Goal: Obtain resource: Download file/media

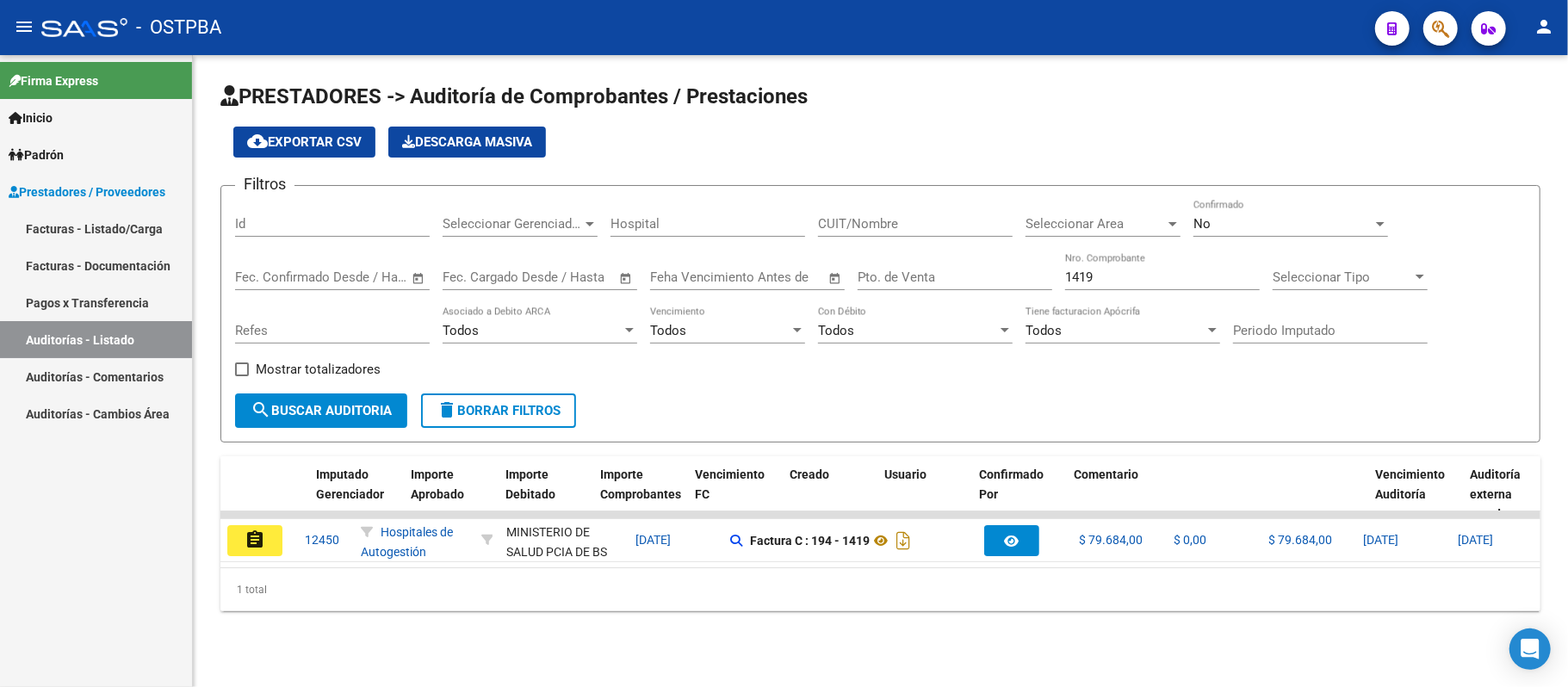
scroll to position [0, 668]
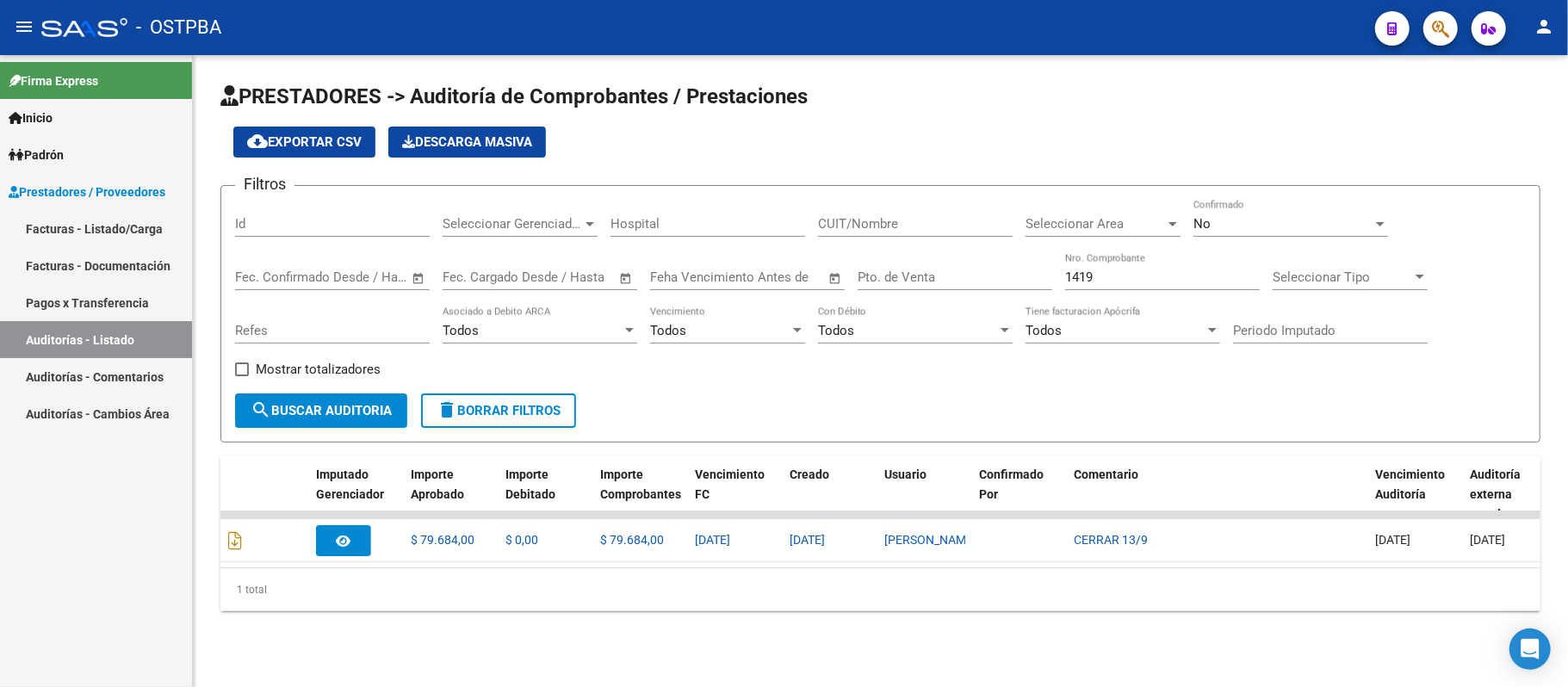
click at [70, 343] on link "Auditorías - Listado" at bounding box center [96, 339] width 192 height 37
drag, startPoint x: 1119, startPoint y: 280, endPoint x: 993, endPoint y: 273, distance: 126.2
click at [993, 273] on div "Filtros Id Seleccionar Gerenciador Seleccionar Gerenciador Hospital CUIT/Nombre…" at bounding box center [880, 296] width 1291 height 194
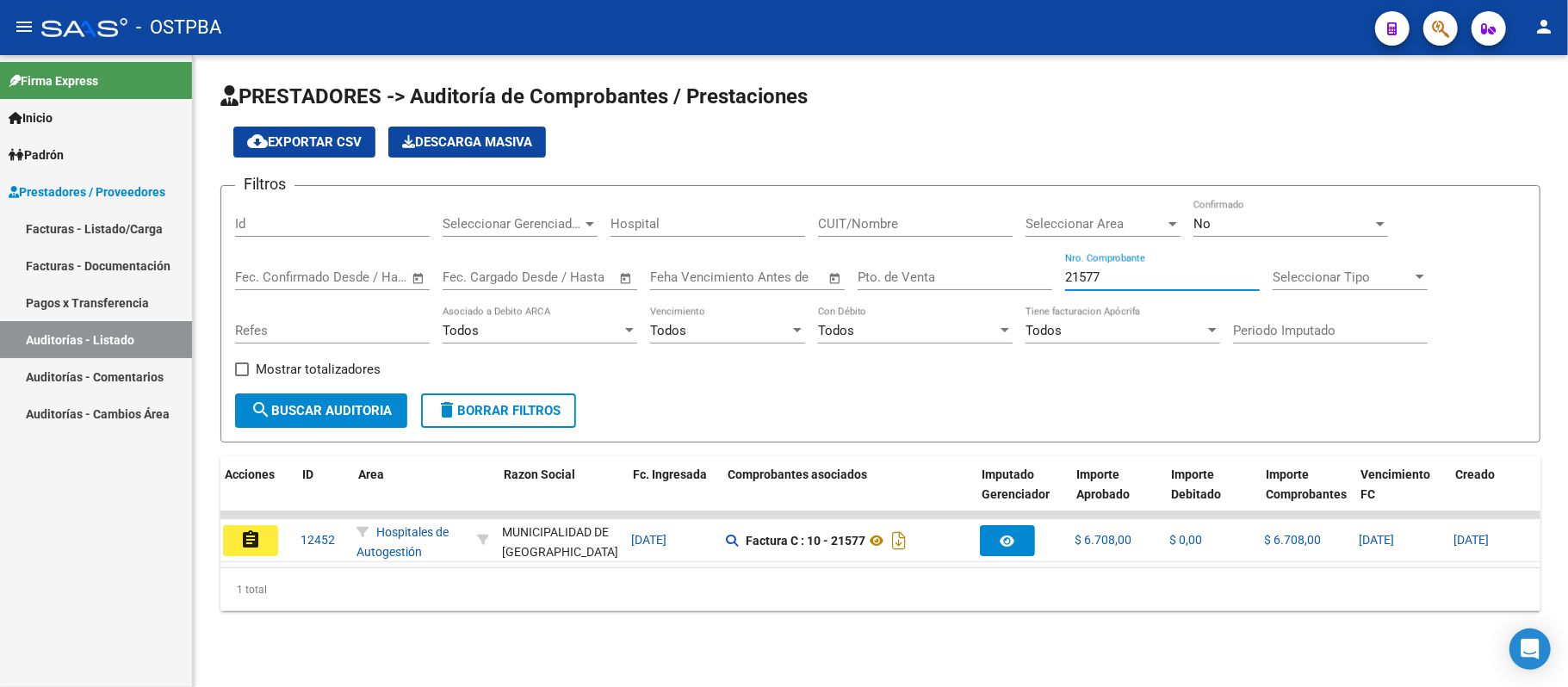
scroll to position [0, 0]
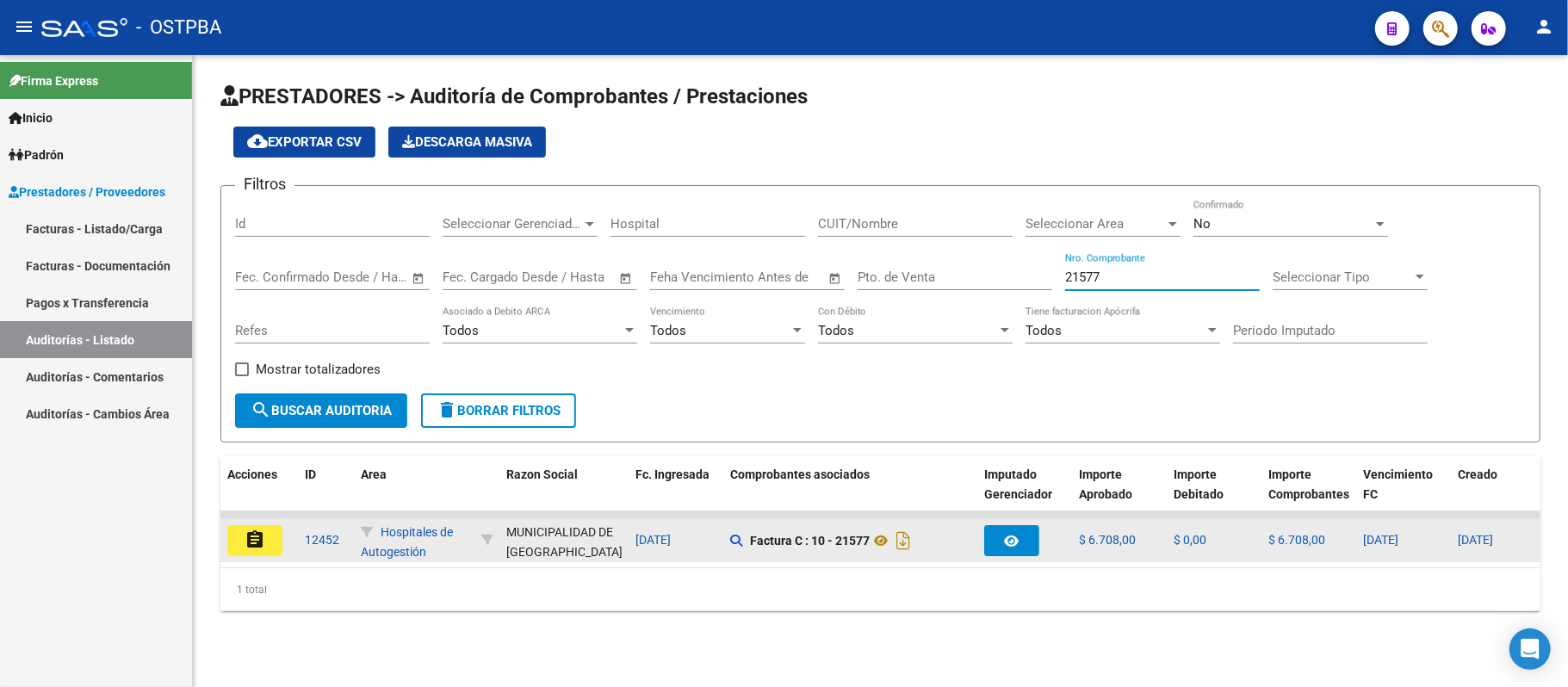
type input "21577"
click at [248, 549] on button "assignment" at bounding box center [255, 541] width 55 height 31
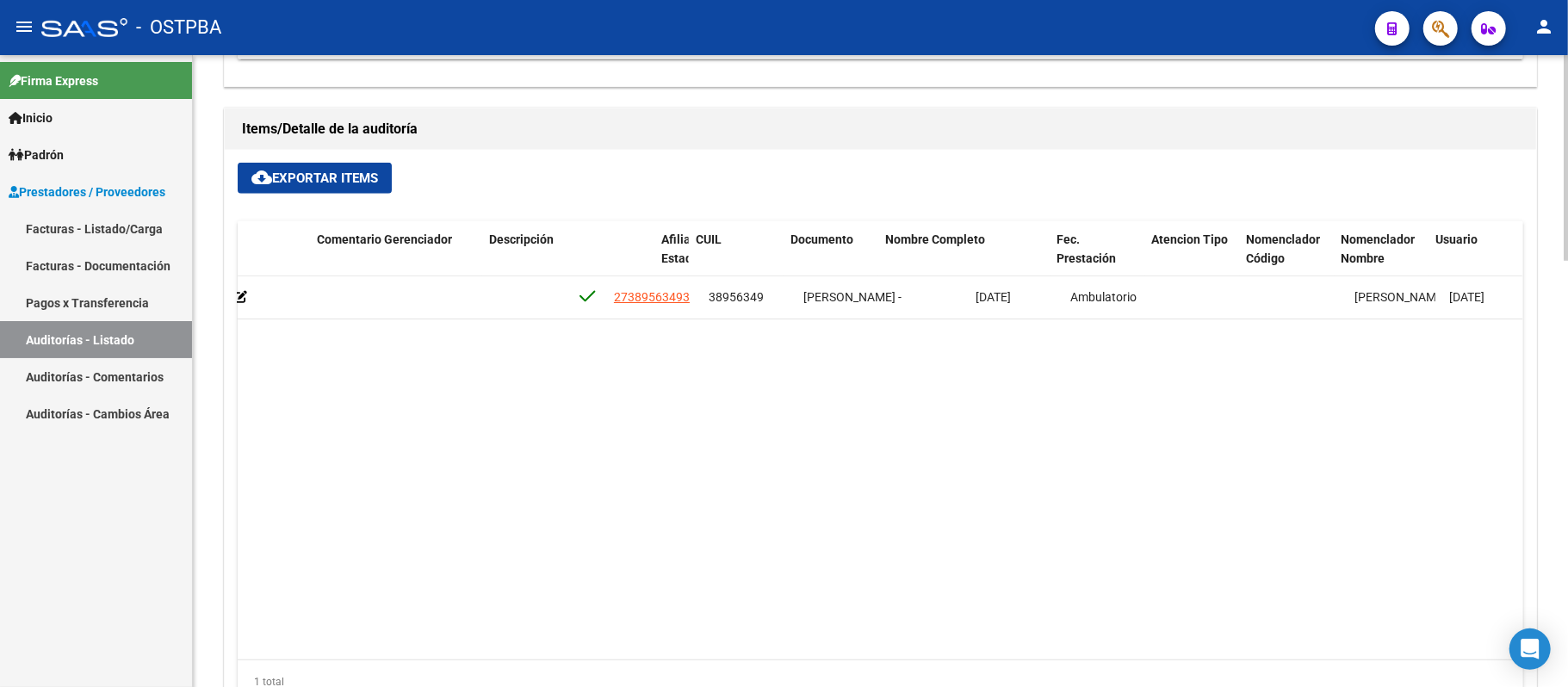
scroll to position [0, 795]
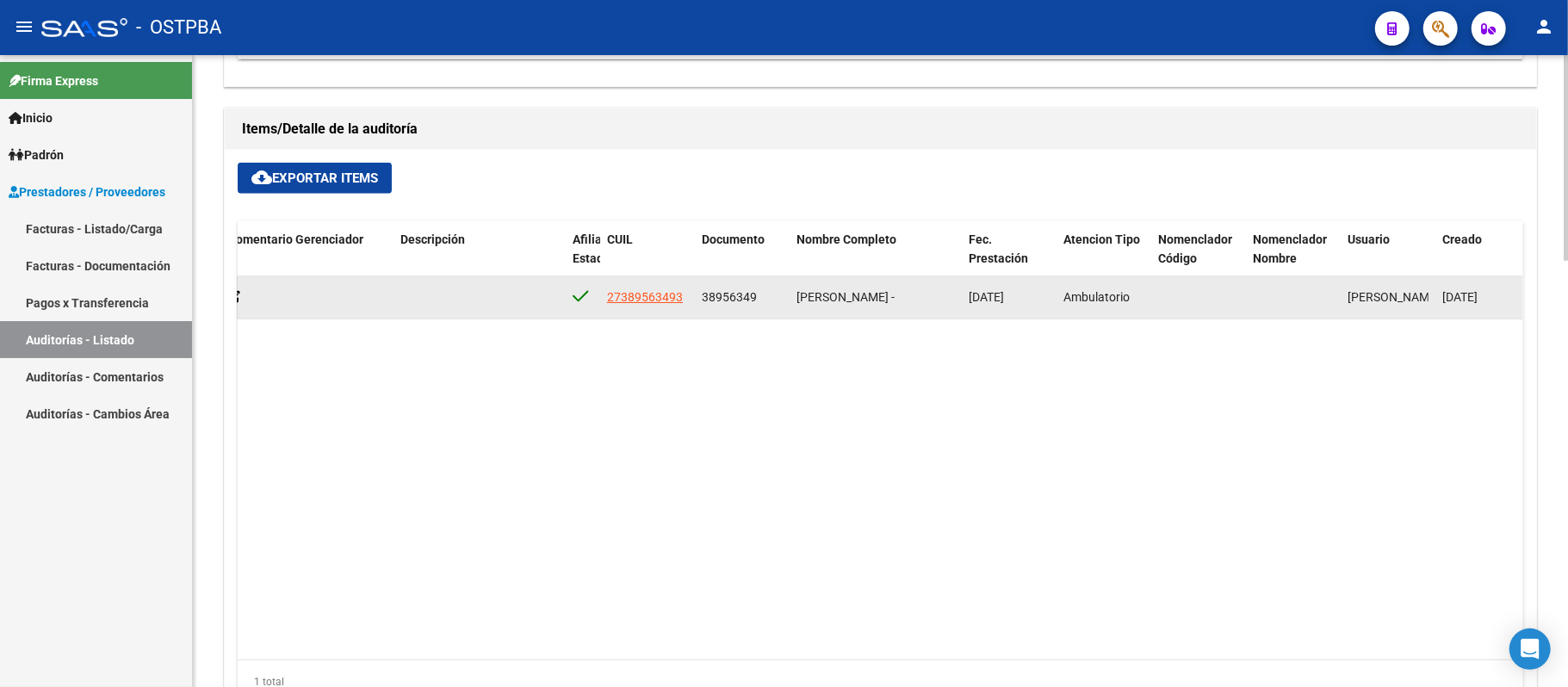
drag, startPoint x: 753, startPoint y: 299, endPoint x: 700, endPoint y: 301, distance: 53.0
click at [700, 301] on datatable-body-cell "38956349" at bounding box center [742, 297] width 95 height 42
copy span "38956349"
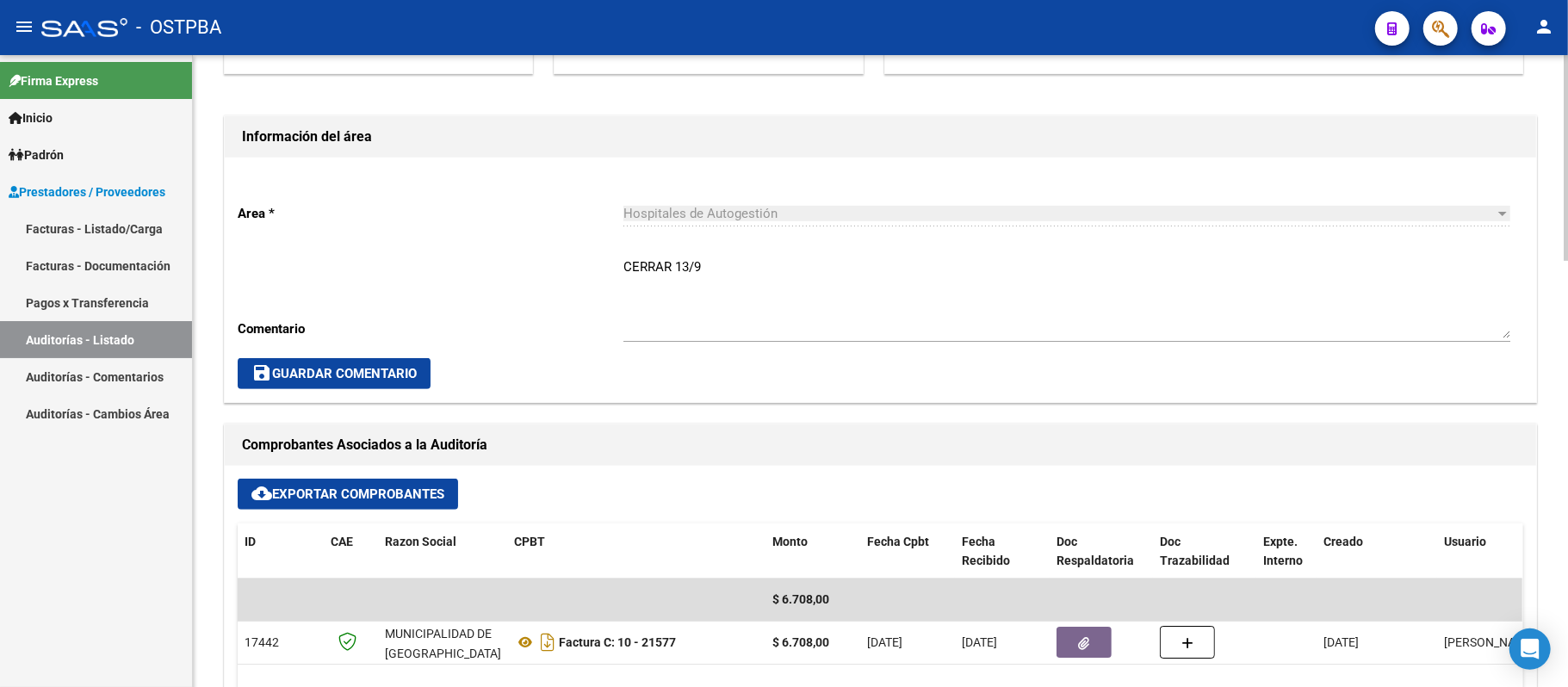
scroll to position [344, 0]
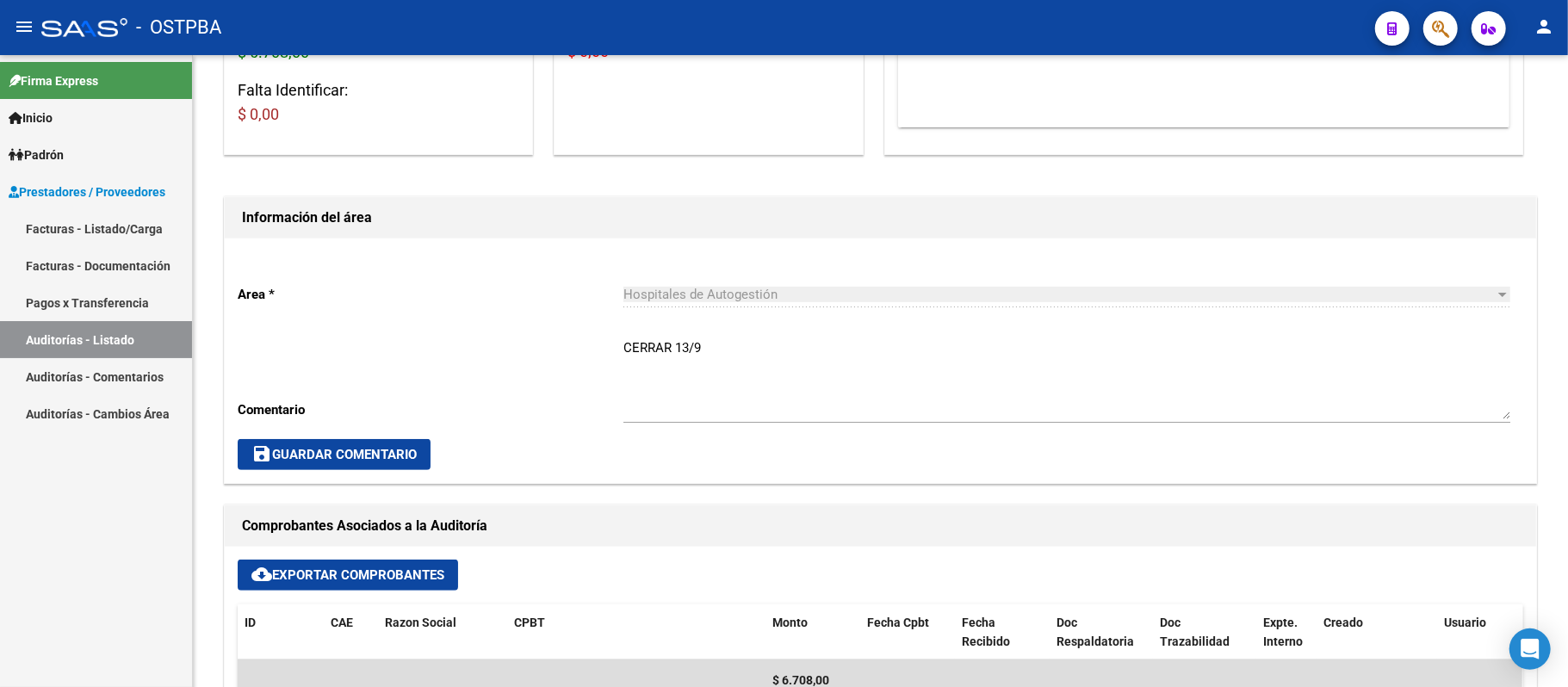
drag, startPoint x: 100, startPoint y: 335, endPoint x: 112, endPoint y: 334, distance: 12.0
click at [100, 335] on link "Auditorías - Listado" at bounding box center [96, 339] width 192 height 37
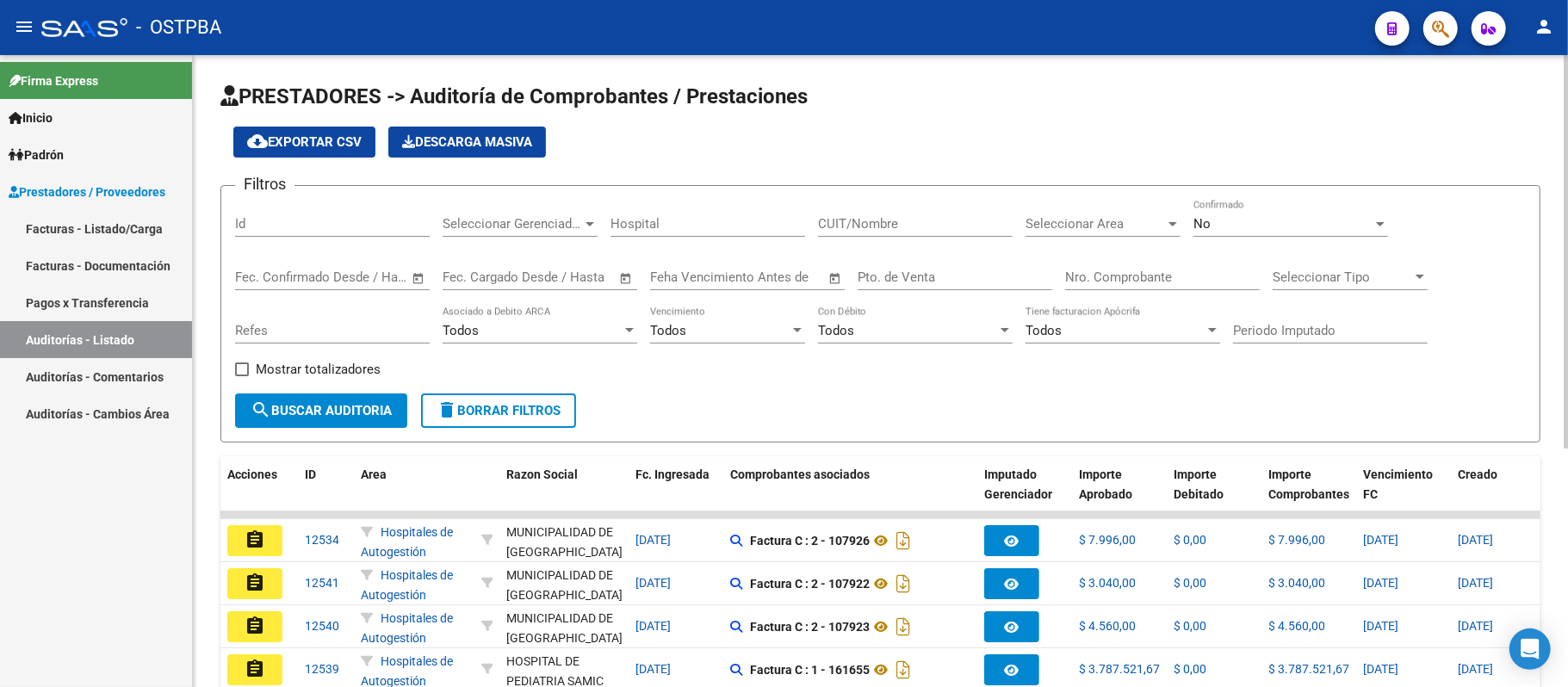
click at [1113, 279] on input "Nro. Comprobante" at bounding box center [1162, 277] width 195 height 15
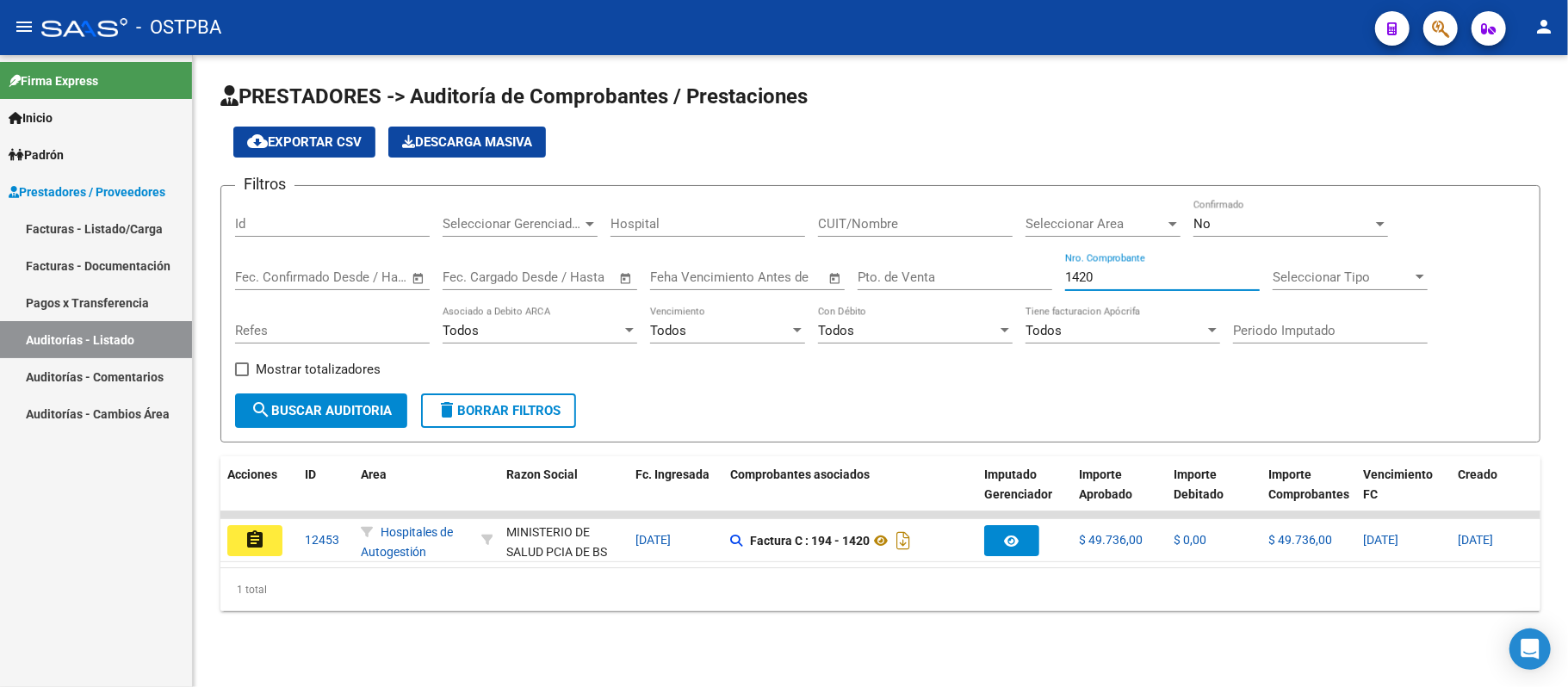
type input "1420"
drag, startPoint x: 852, startPoint y: 585, endPoint x: 1030, endPoint y: 583, distance: 178.0
click at [1030, 583] on div "Acciones ID Area Razon Social Fc. Ingresada Comprobantes asociados Imputado Ger…" at bounding box center [880, 533] width 1320 height 155
click at [272, 537] on button "assignment" at bounding box center [255, 541] width 55 height 31
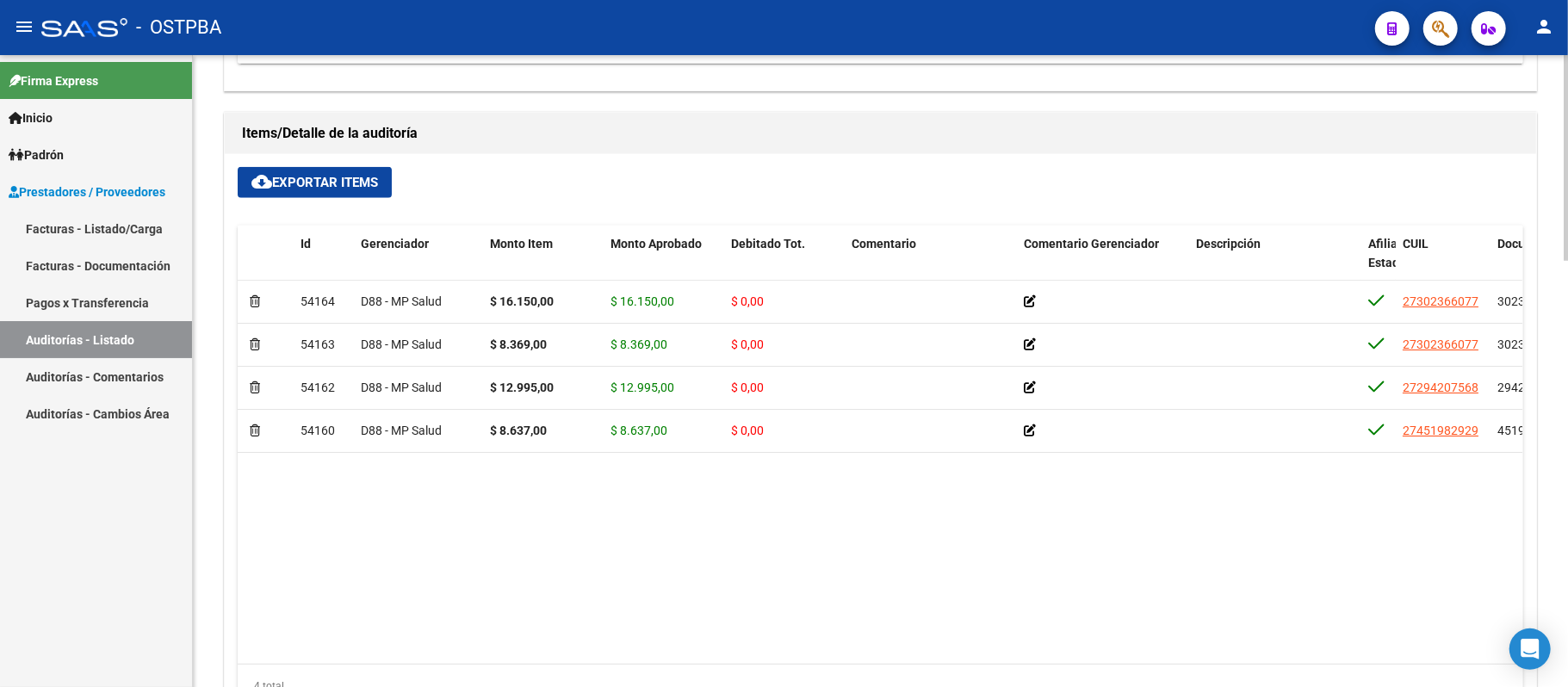
scroll to position [1148, 0]
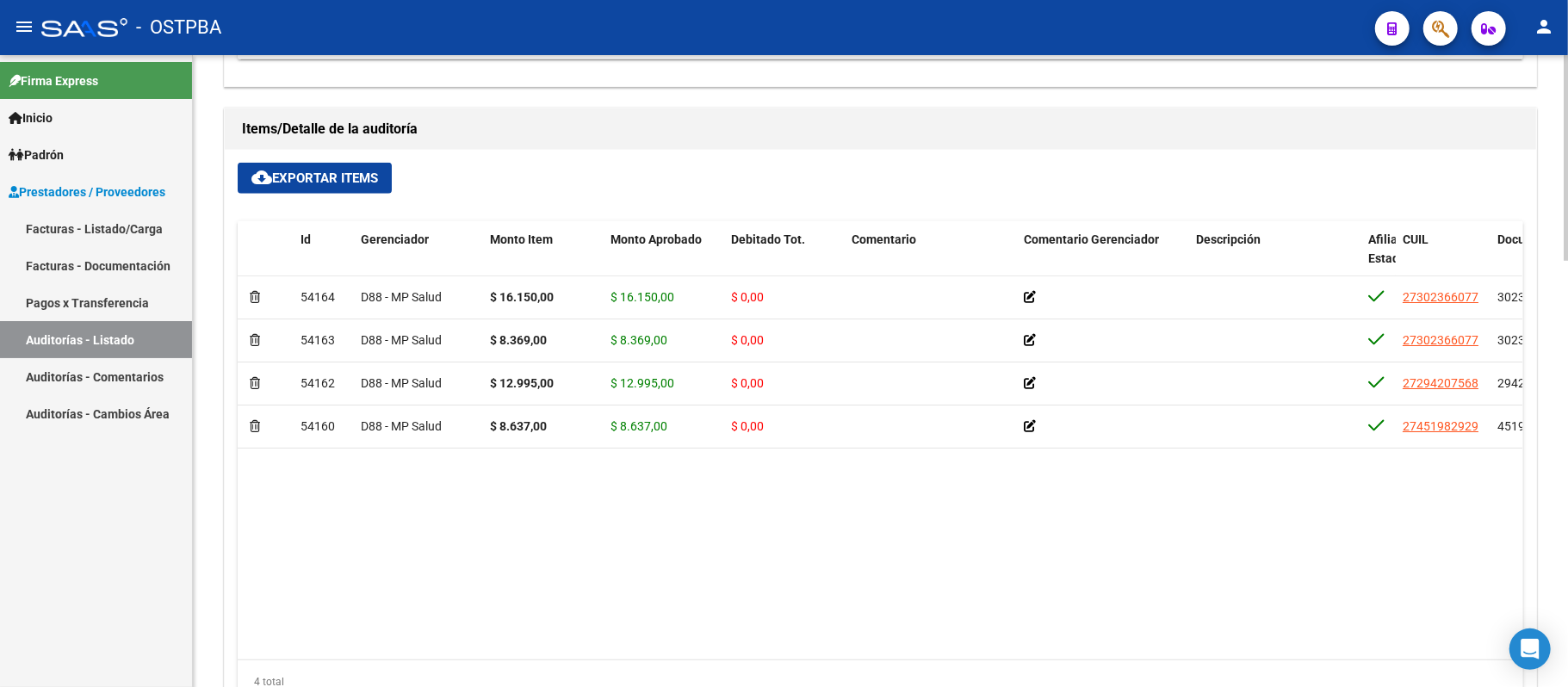
click at [316, 178] on span "cloud_download Exportar Items" at bounding box center [315, 178] width 126 height 15
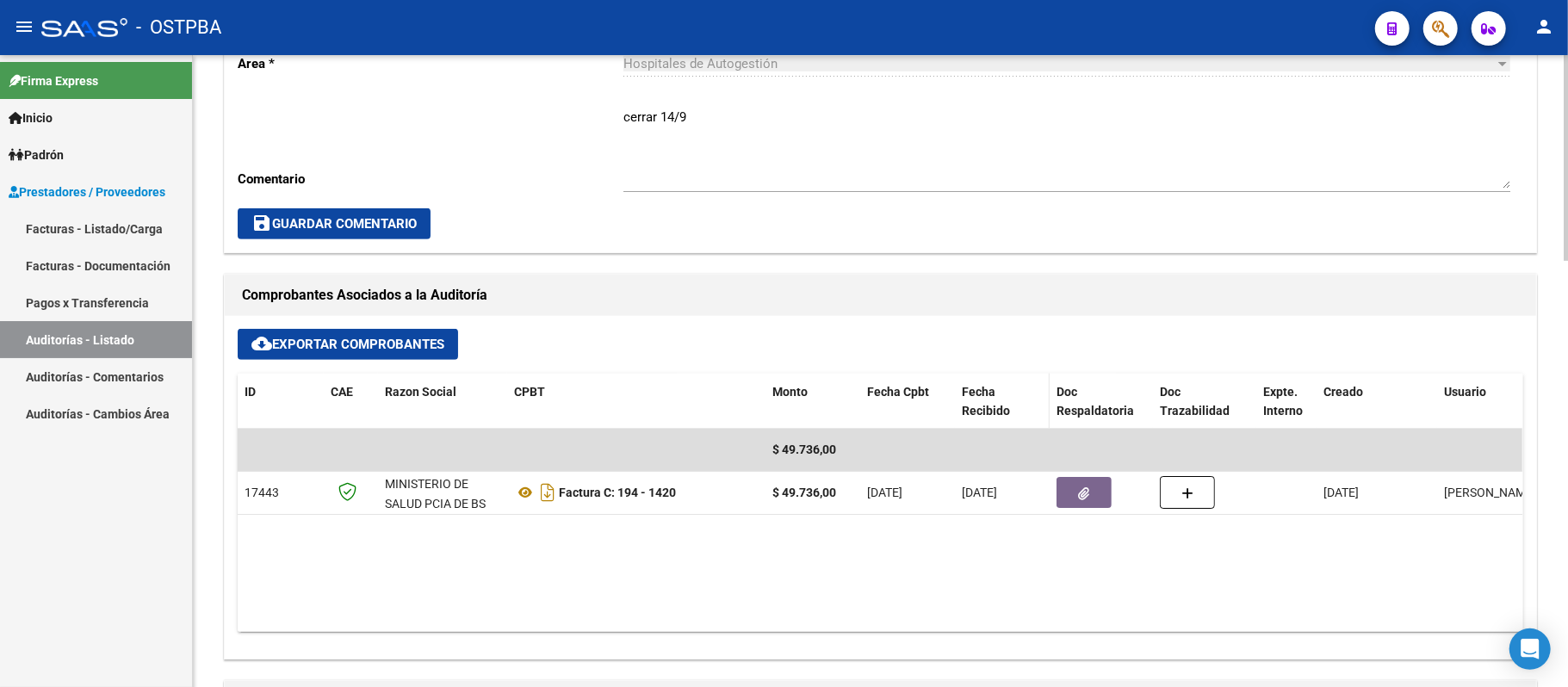
scroll to position [573, 0]
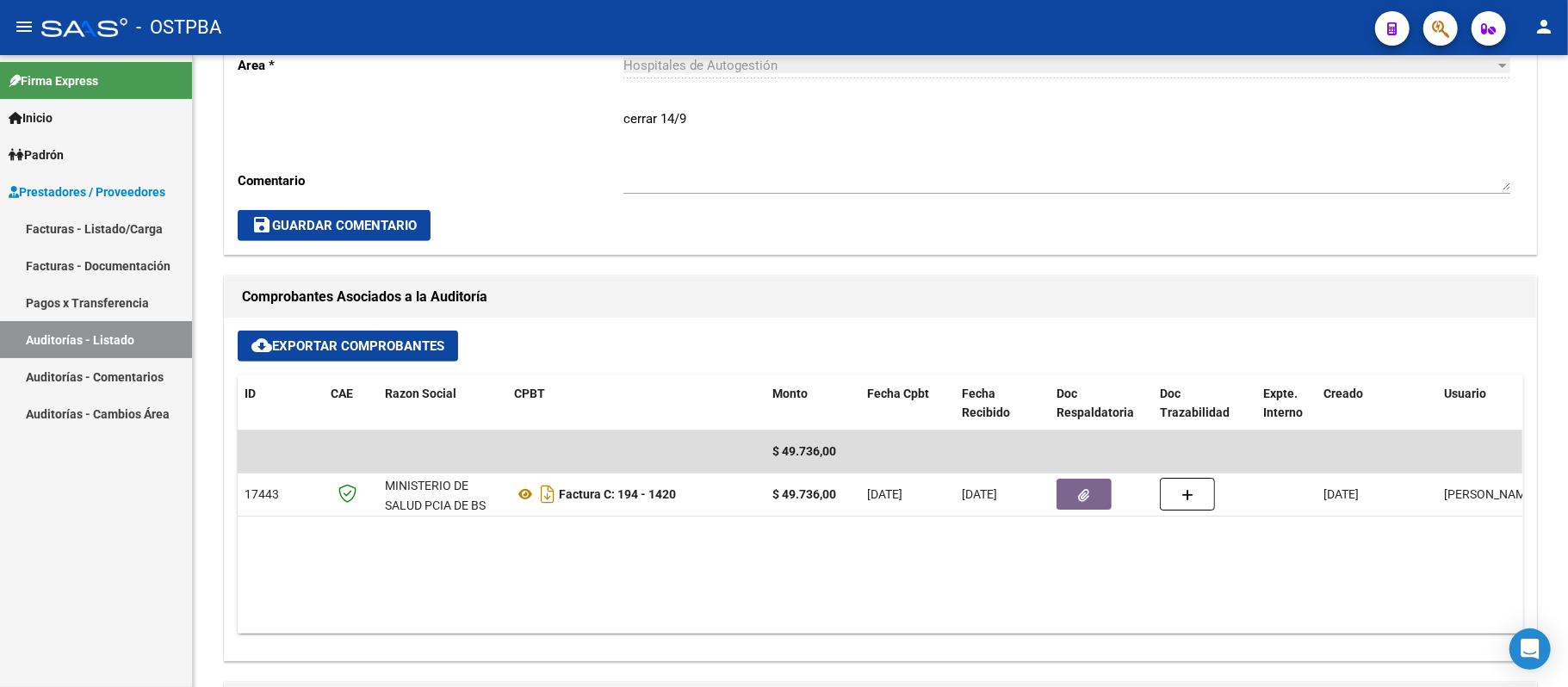
click at [86, 343] on link "Auditorías - Listado" at bounding box center [96, 339] width 192 height 37
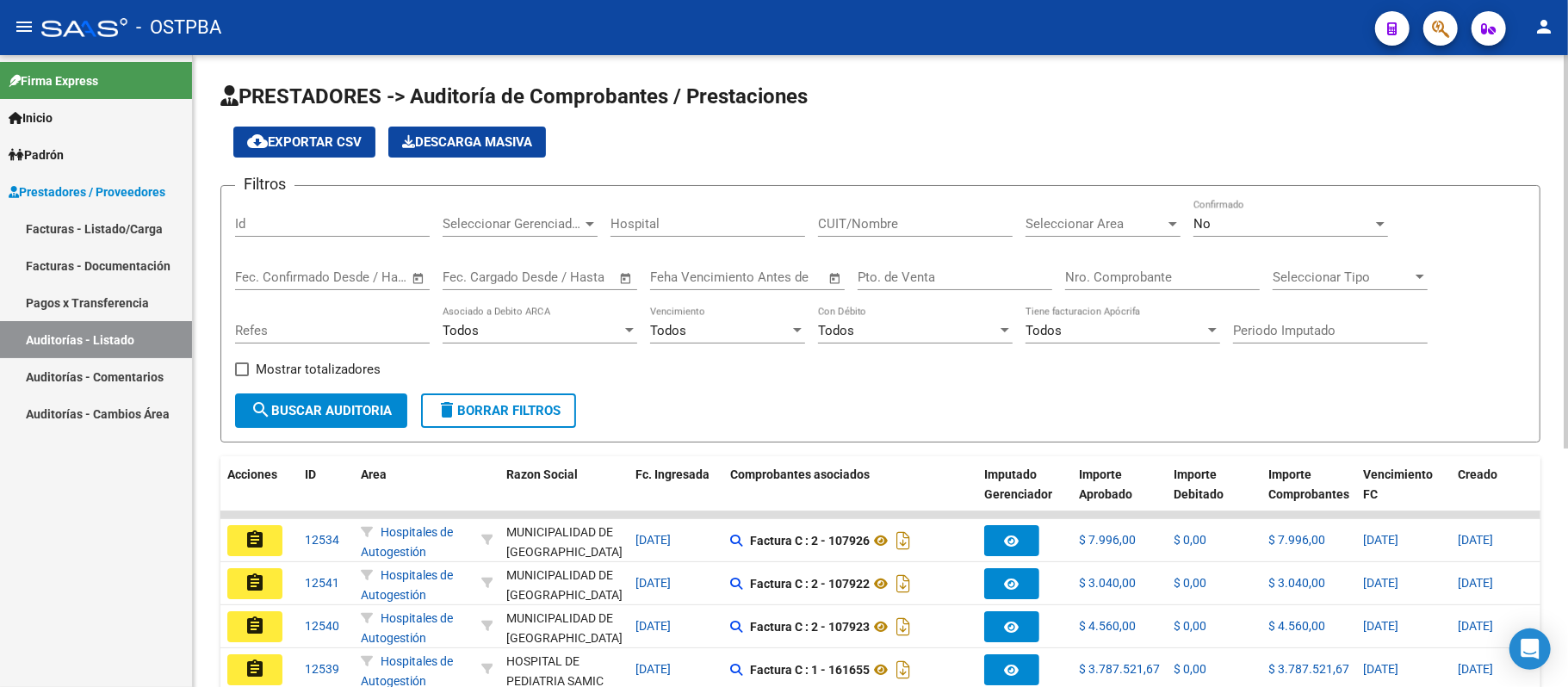
click at [1086, 277] on input "Nro. Comprobante" at bounding box center [1162, 277] width 195 height 15
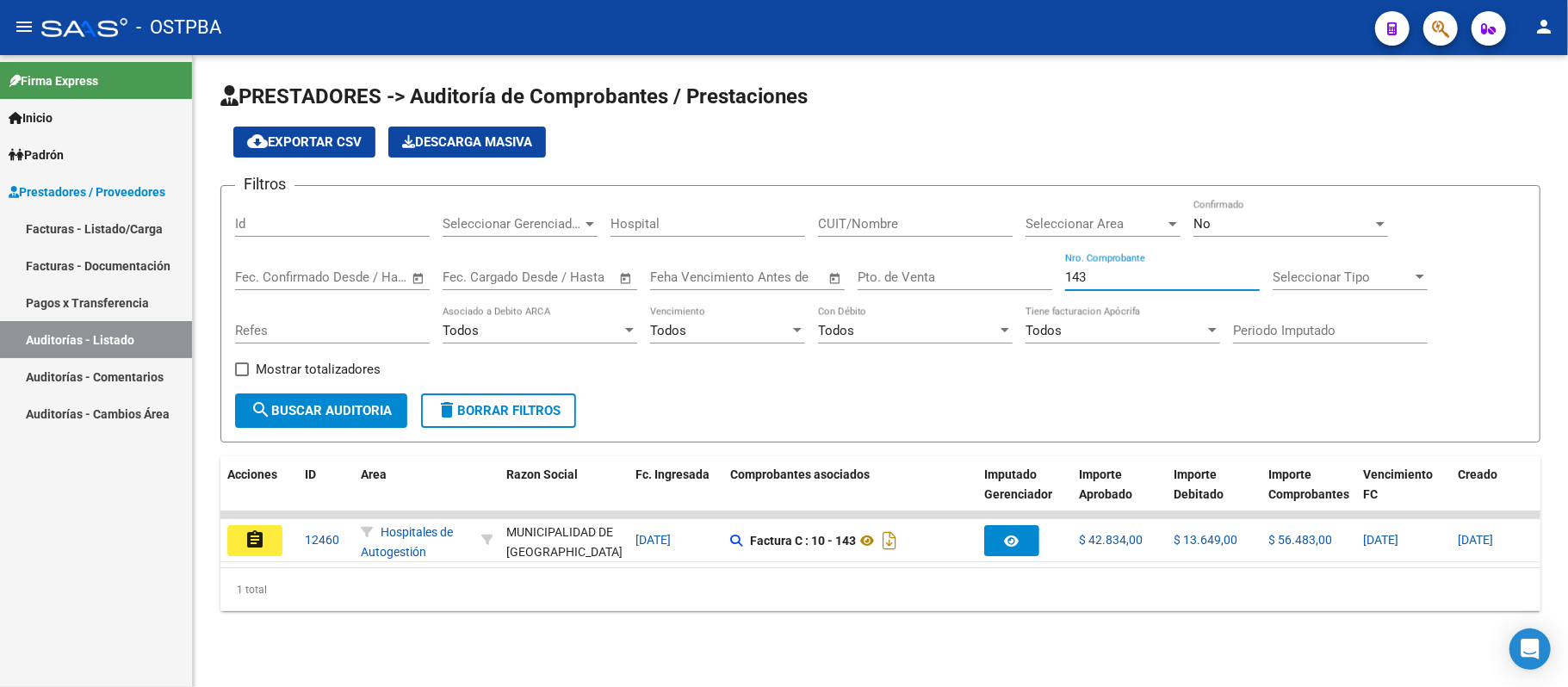
type input "143"
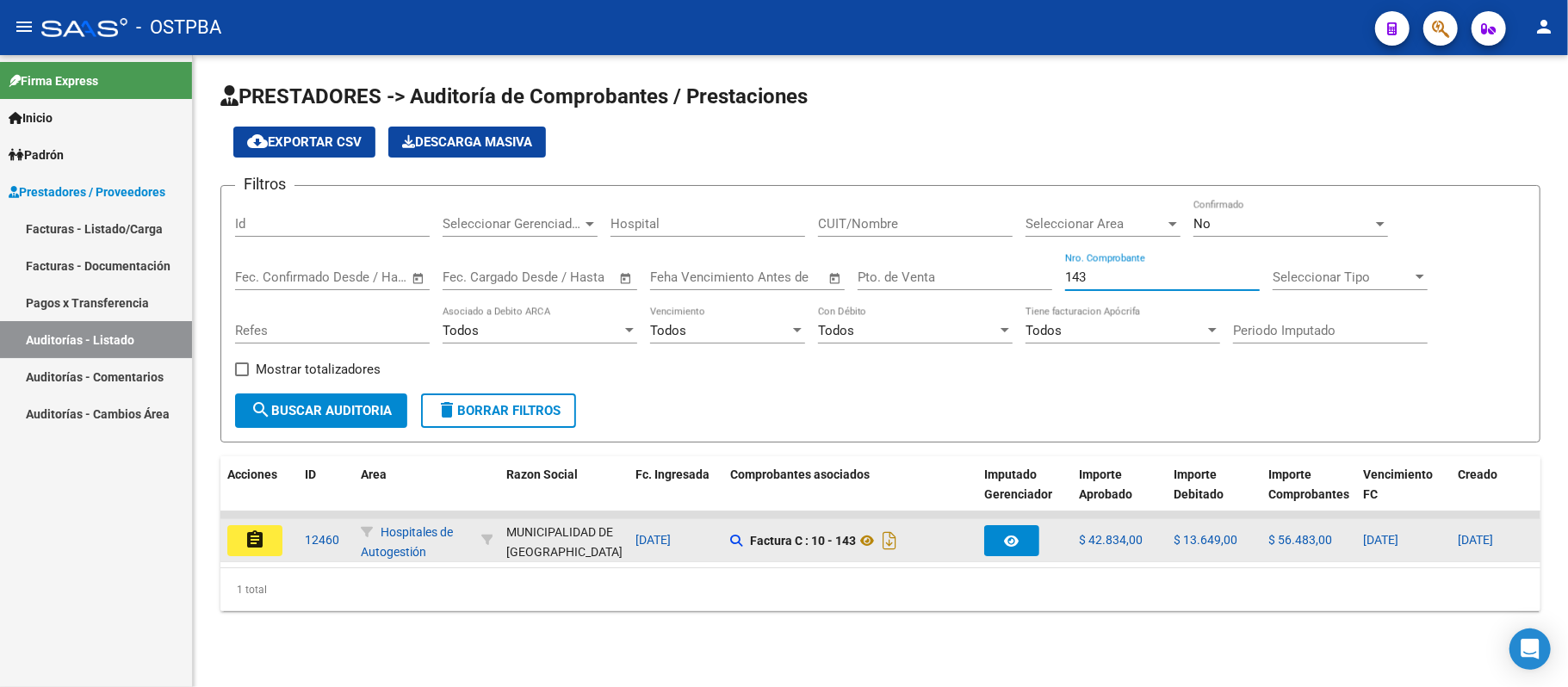
click at [242, 532] on button "assignment" at bounding box center [255, 541] width 55 height 31
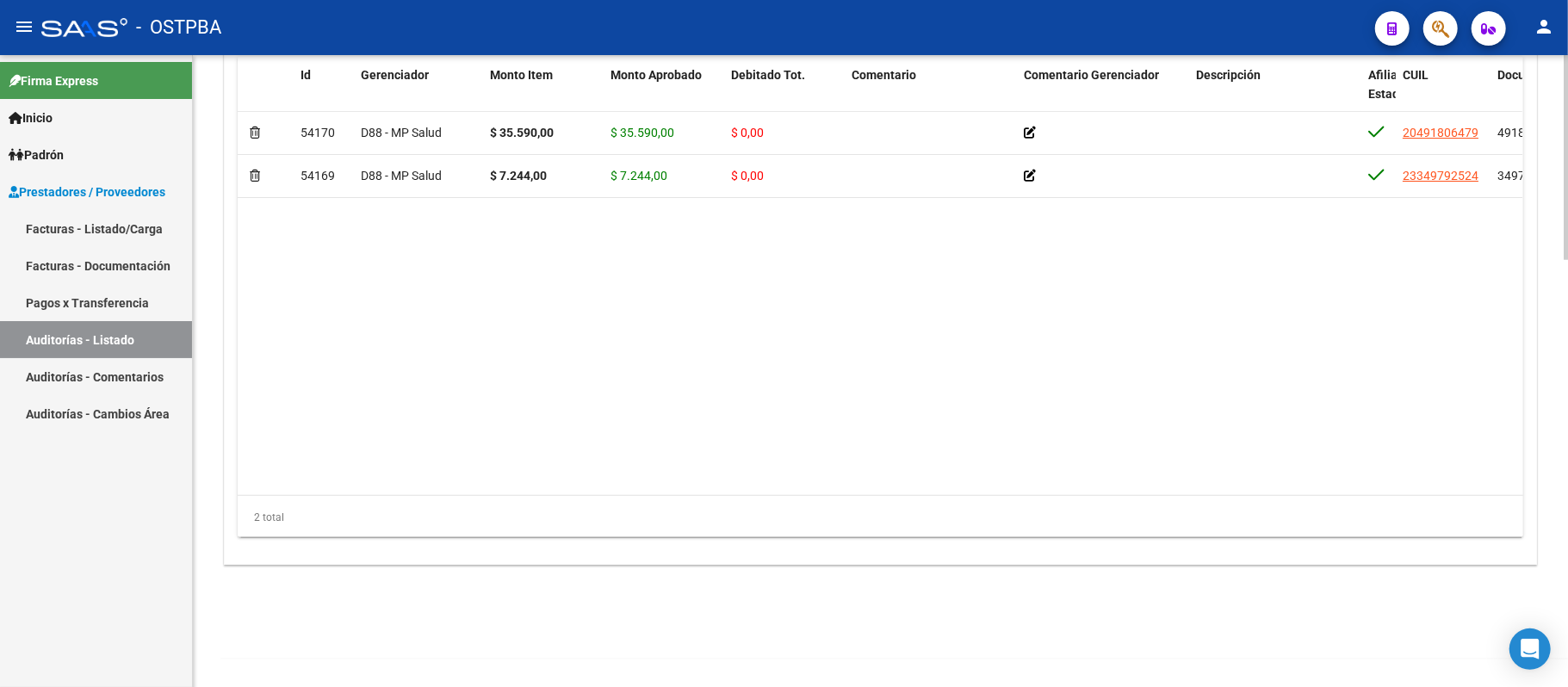
scroll to position [1199, 0]
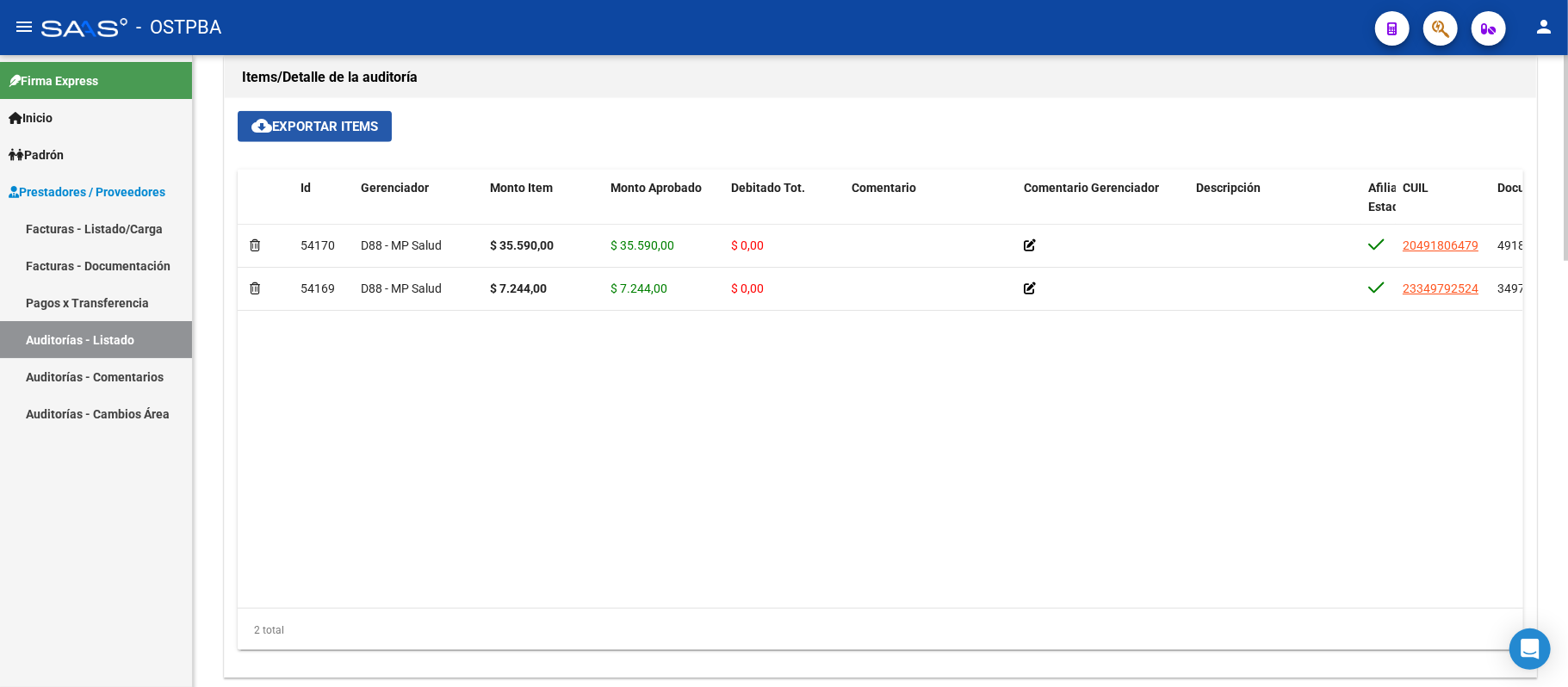
click at [297, 124] on span "cloud_download Exportar Items" at bounding box center [315, 126] width 126 height 15
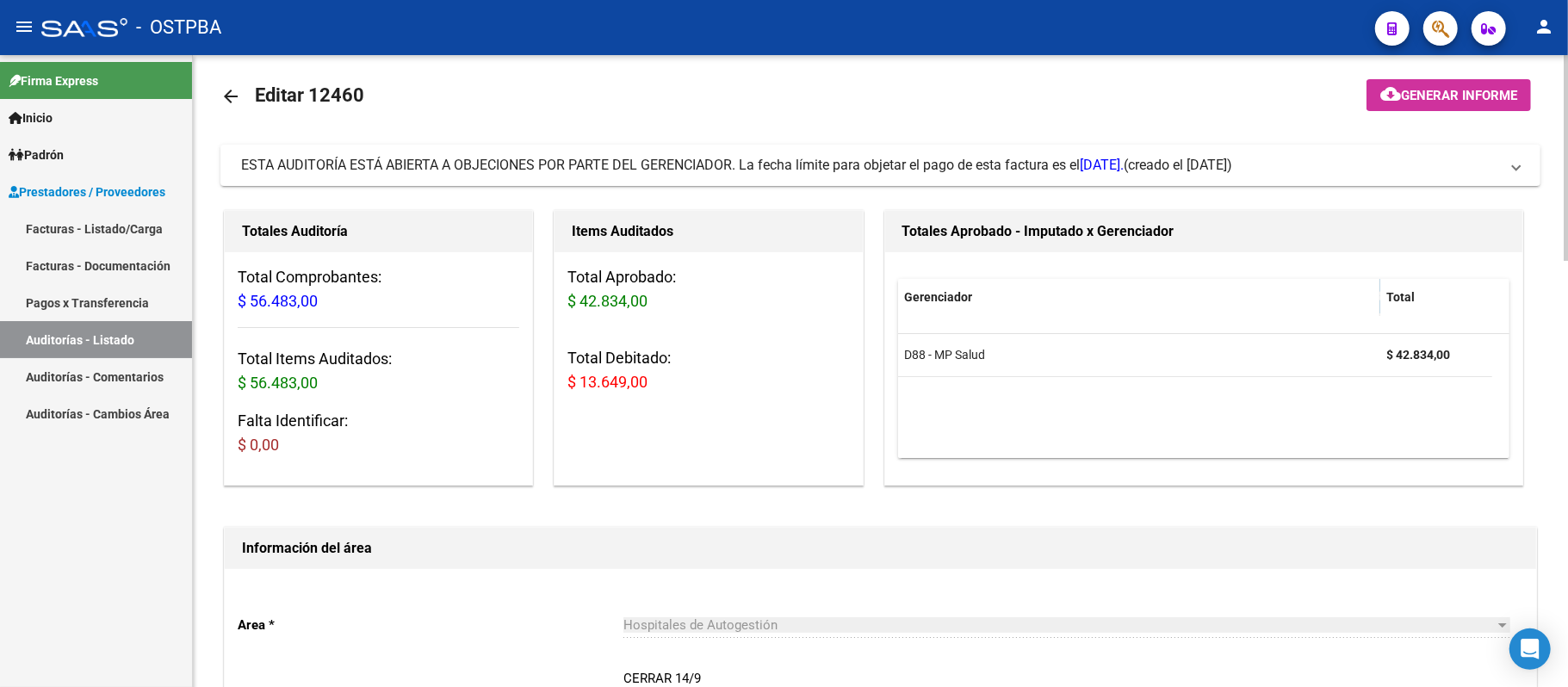
scroll to position [0, 0]
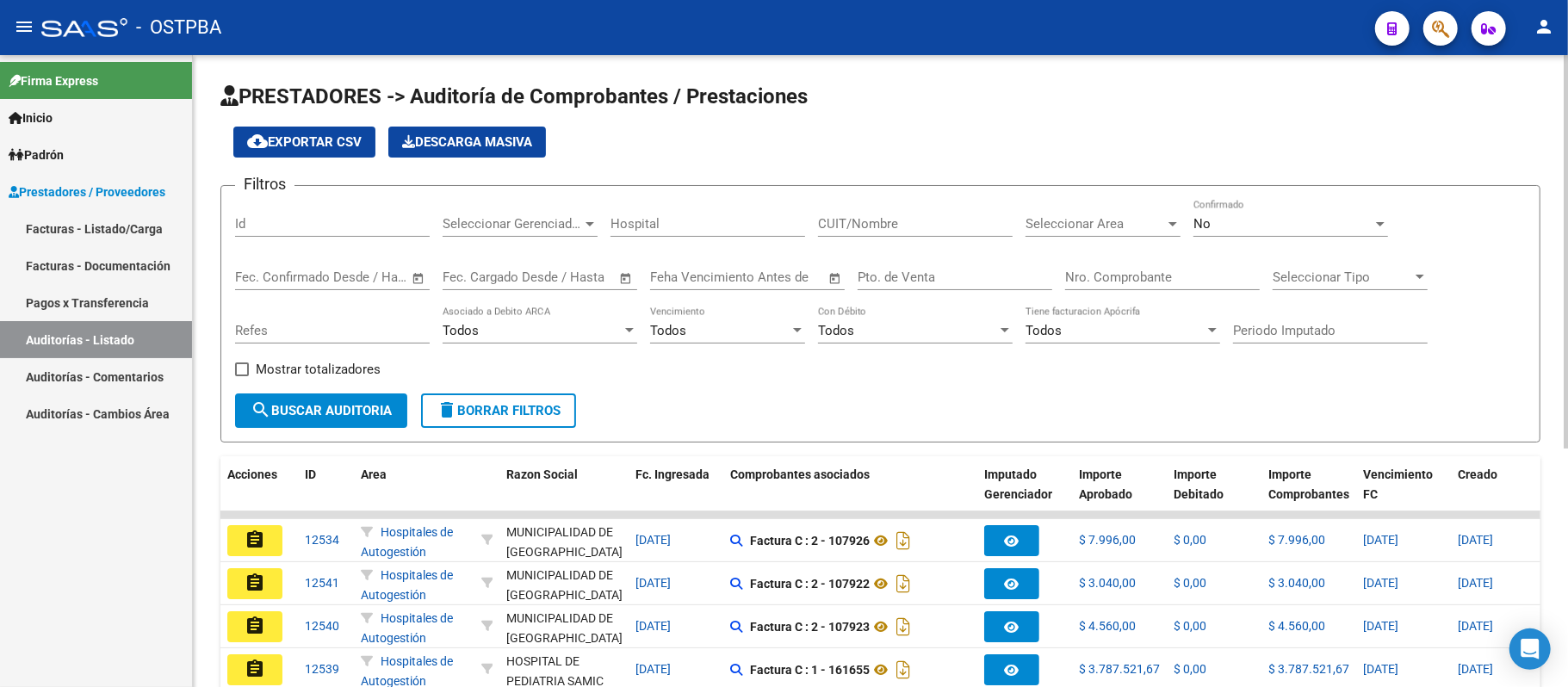
click at [1124, 273] on input "Nro. Comprobante" at bounding box center [1162, 277] width 195 height 15
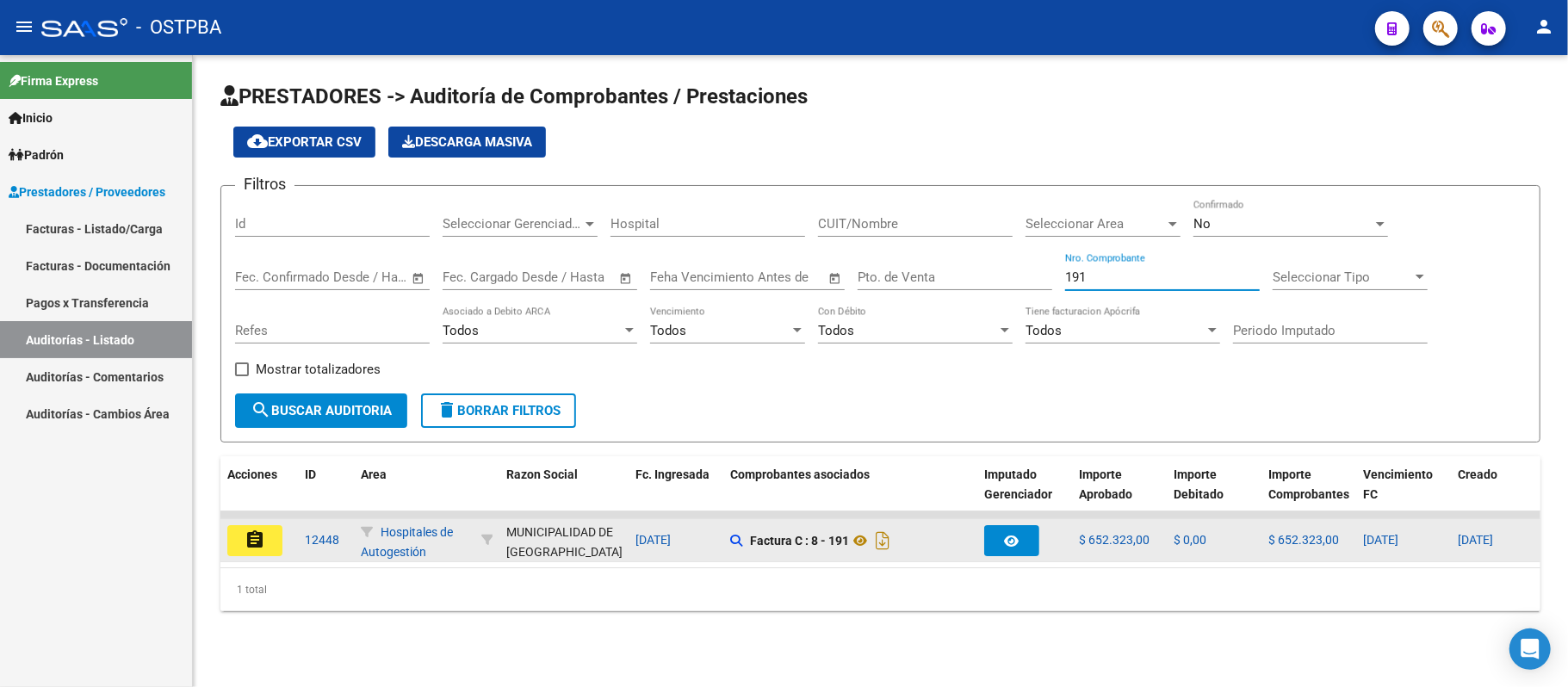
type input "191"
click at [266, 544] on button "assignment" at bounding box center [255, 541] width 55 height 31
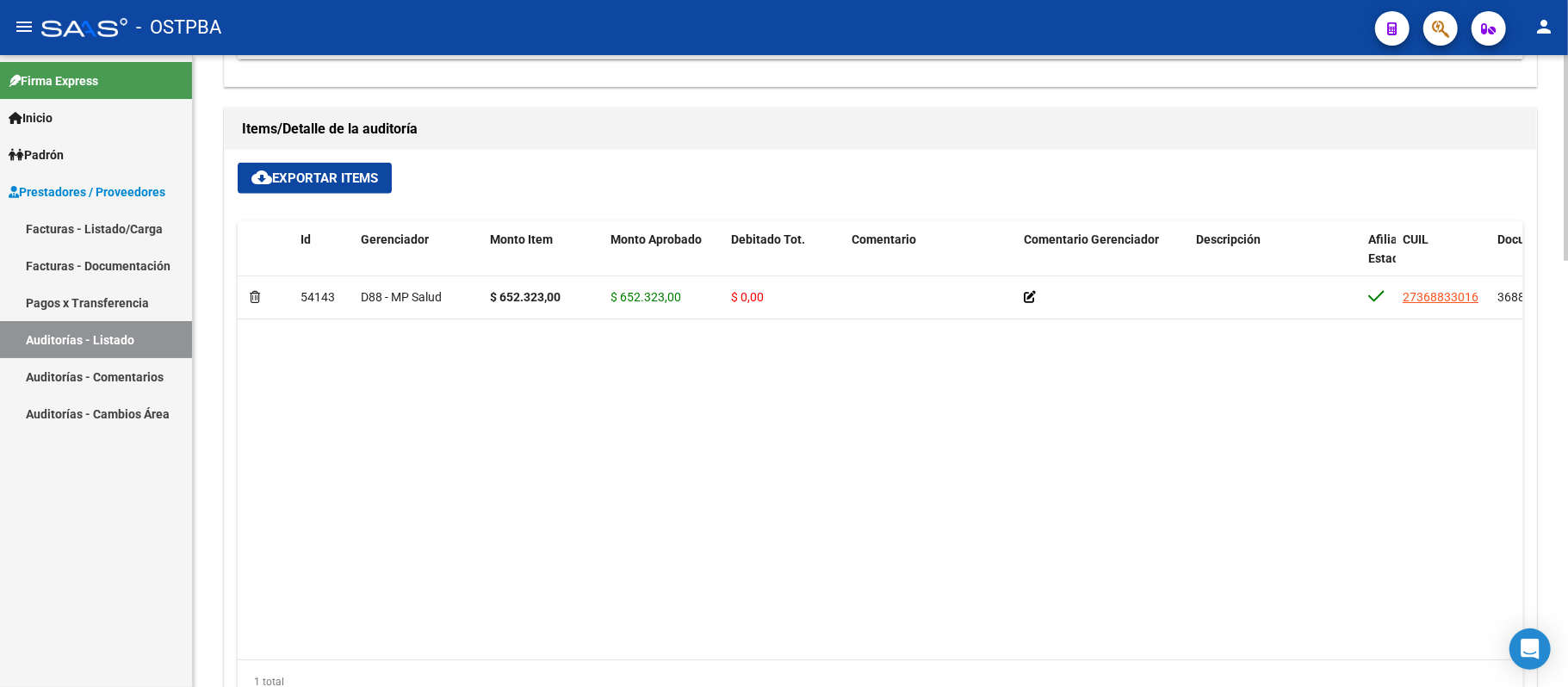
scroll to position [1262, 0]
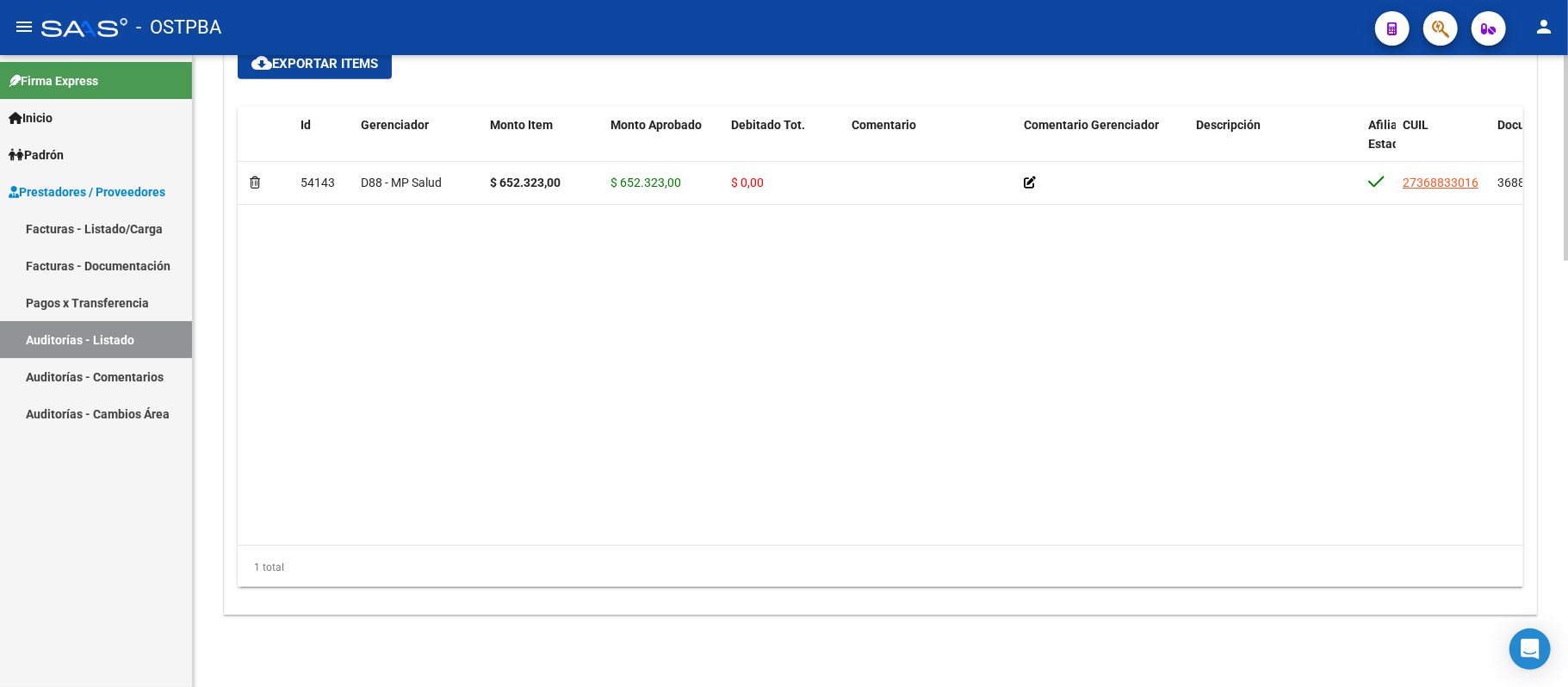
click at [325, 64] on span "cloud_download Exportar Items" at bounding box center [315, 64] width 126 height 15
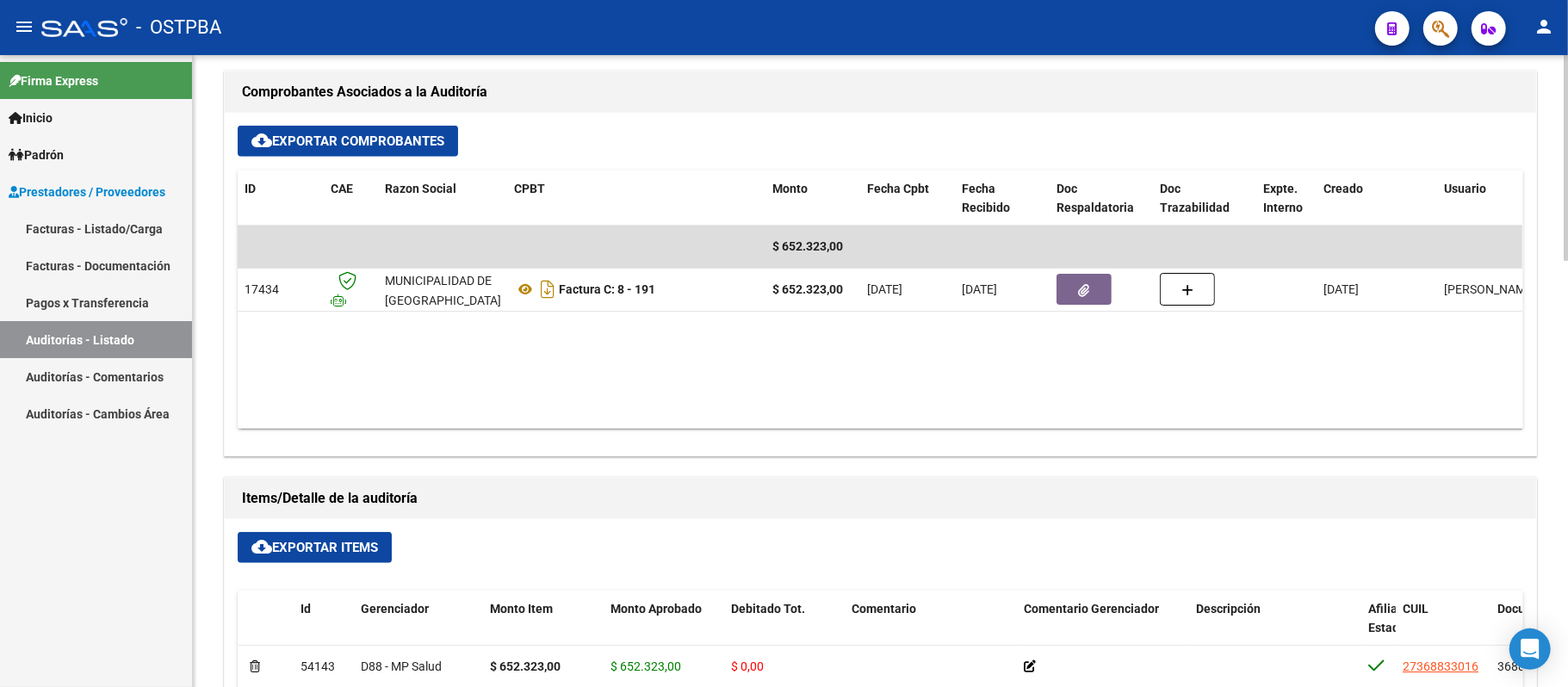
scroll to position [740, 0]
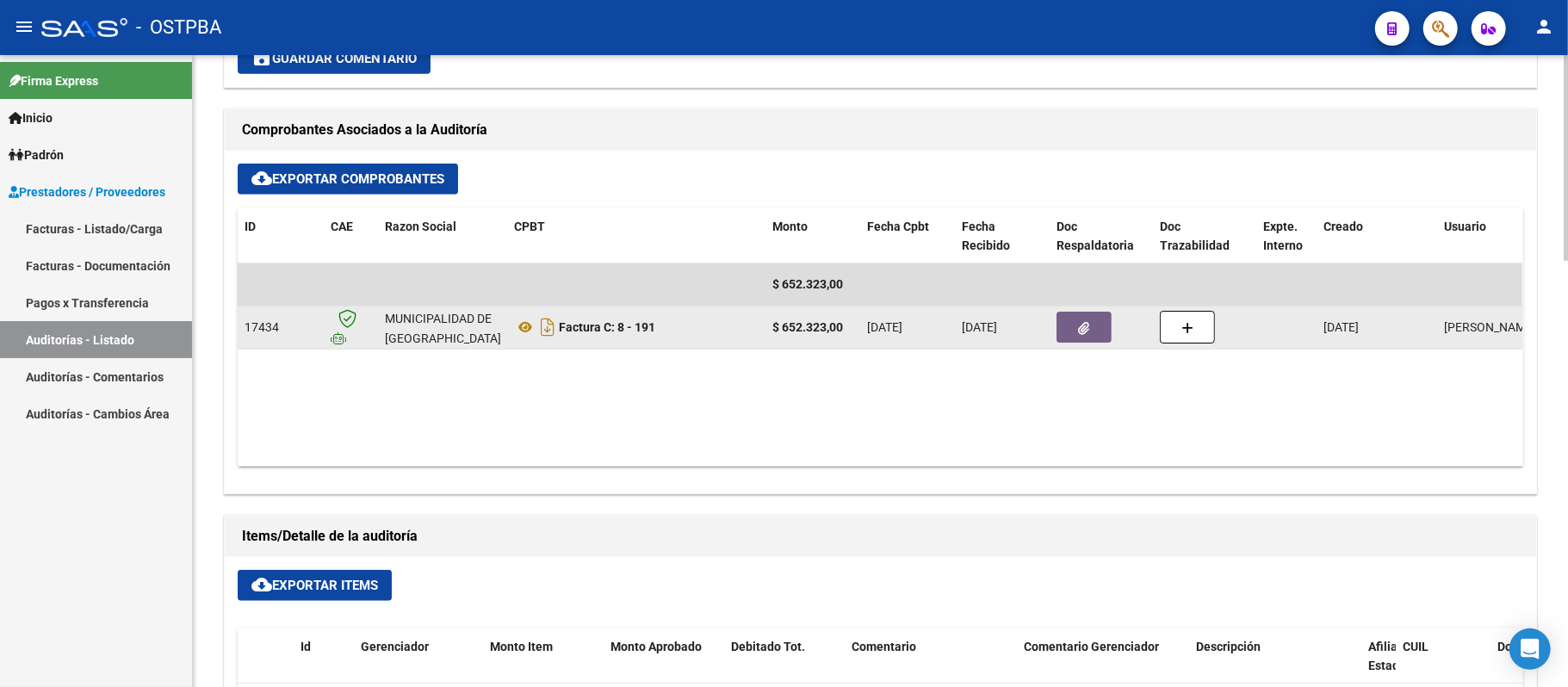
click at [1061, 334] on button "button" at bounding box center [1084, 327] width 55 height 31
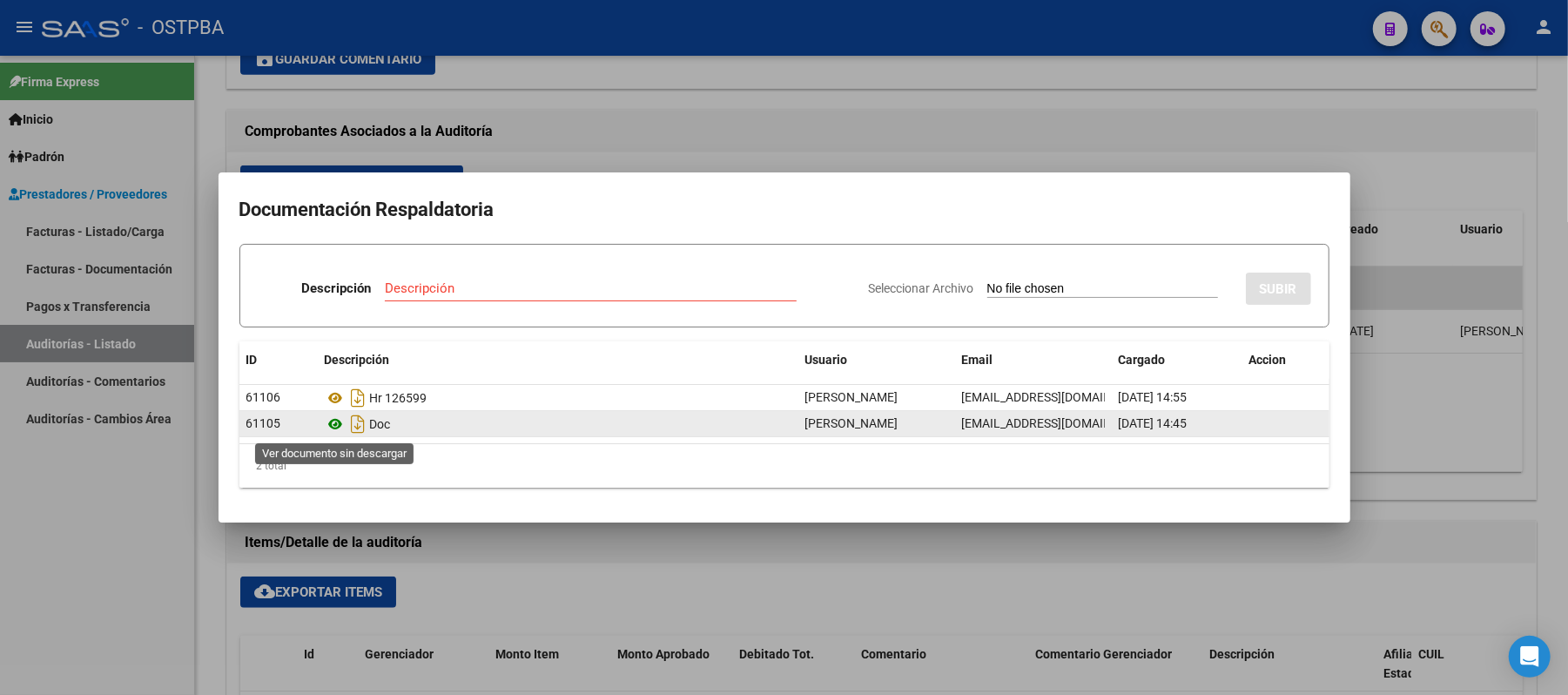
click at [334, 426] on icon at bounding box center [336, 424] width 23 height 21
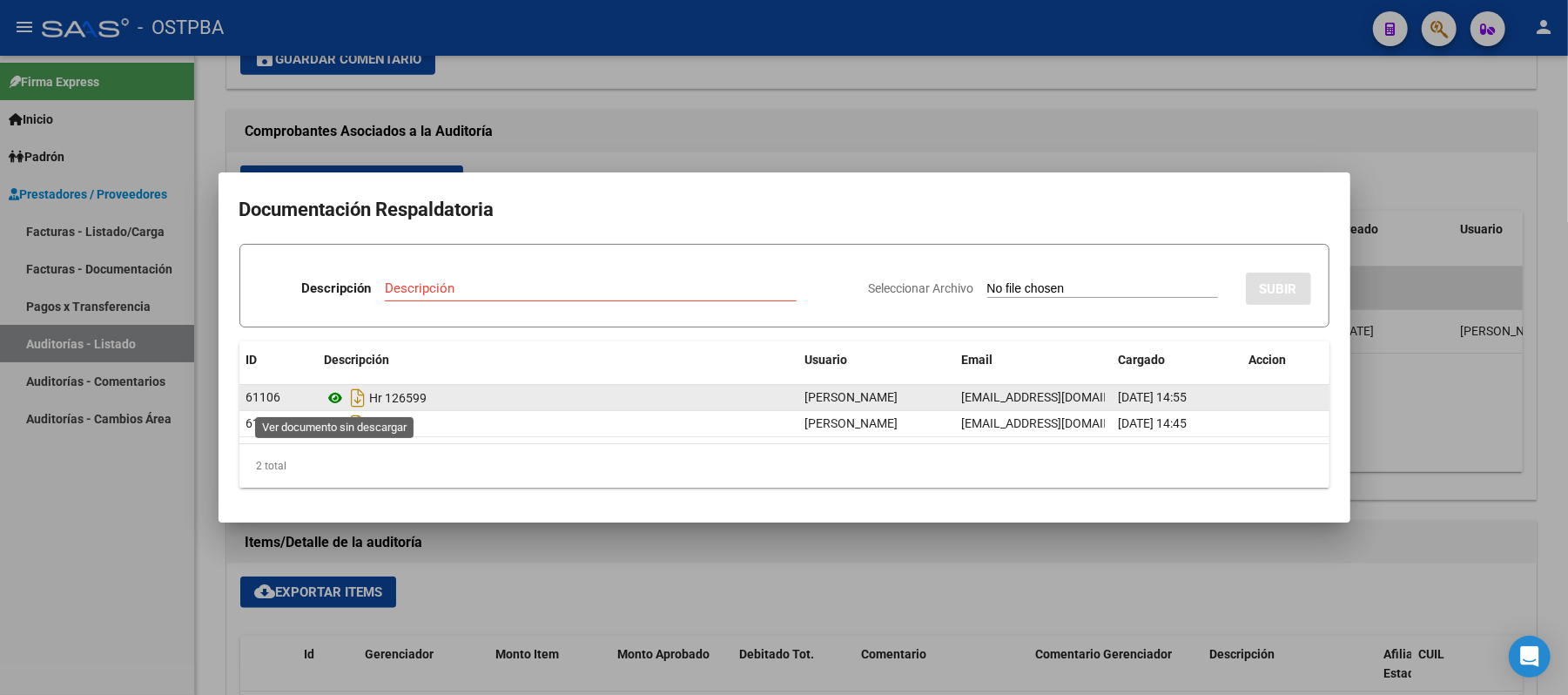
click at [336, 398] on icon at bounding box center [336, 398] width 23 height 21
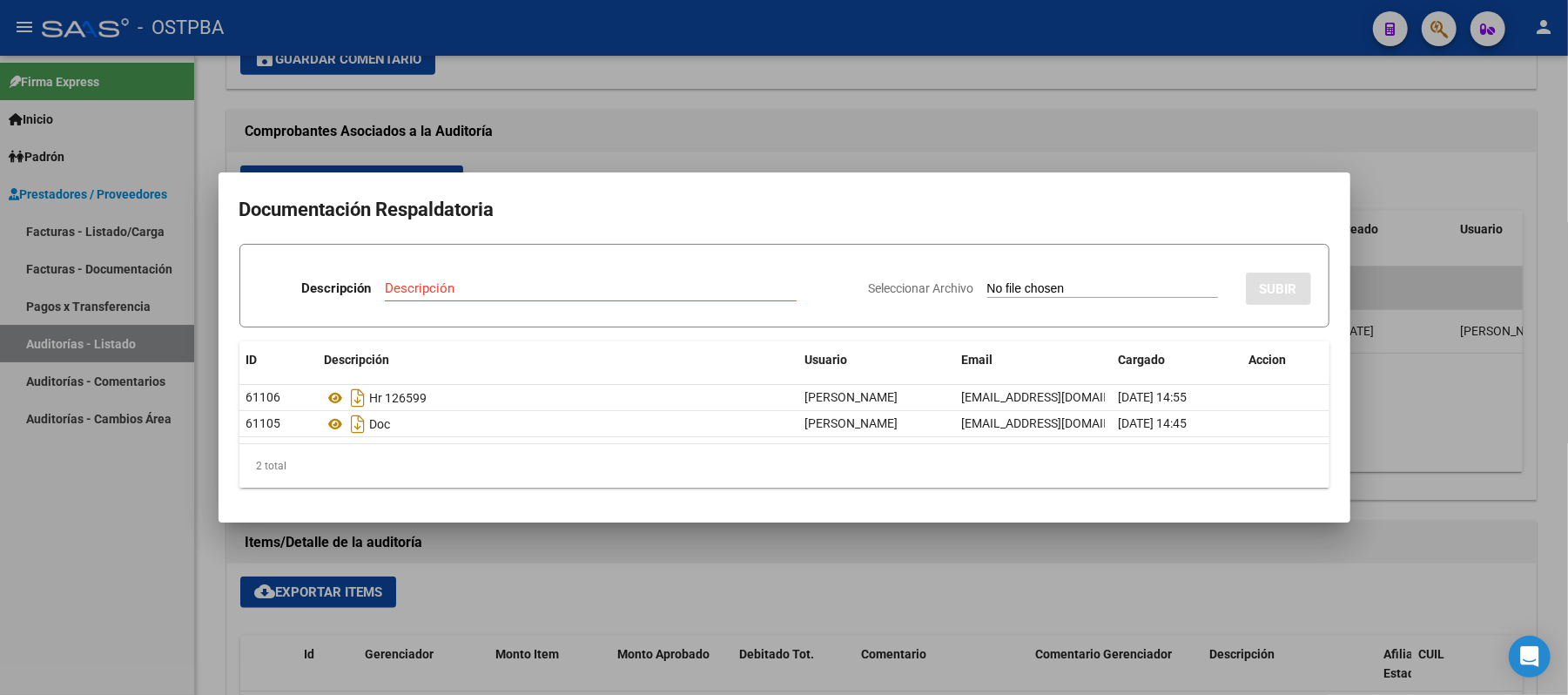
click at [1410, 105] on div at bounding box center [784, 347] width 1568 height 695
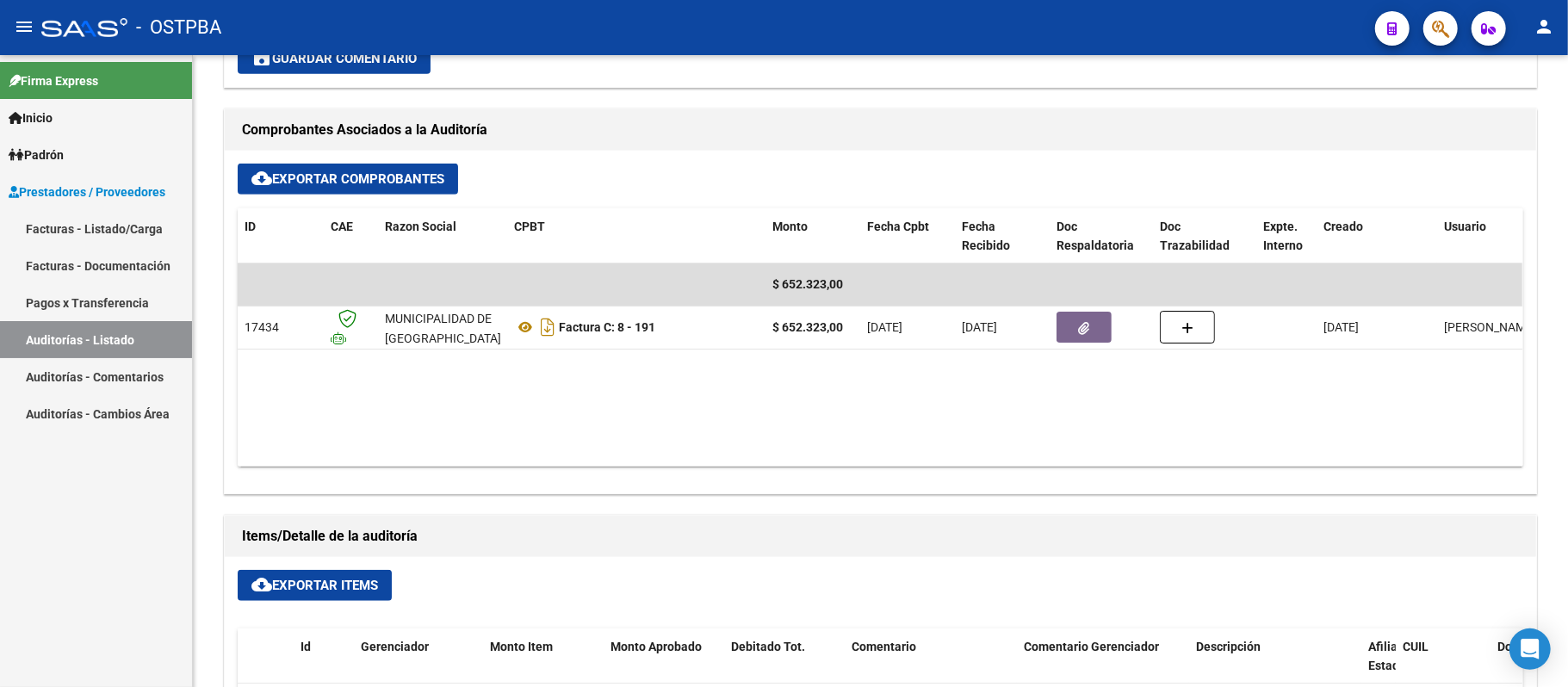
click at [96, 342] on link "Auditorías - Listado" at bounding box center [96, 339] width 192 height 37
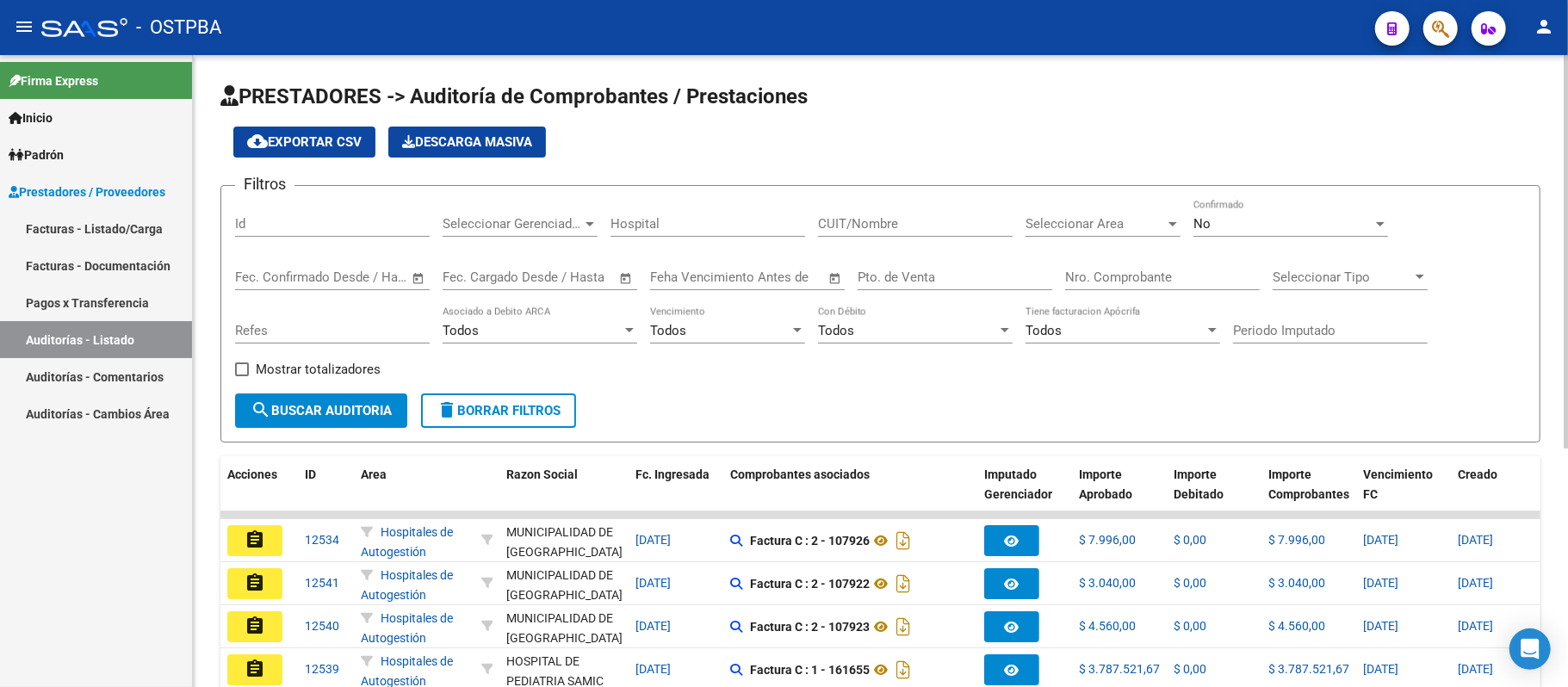
click at [1086, 267] on div "Nro. Comprobante" at bounding box center [1162, 271] width 195 height 37
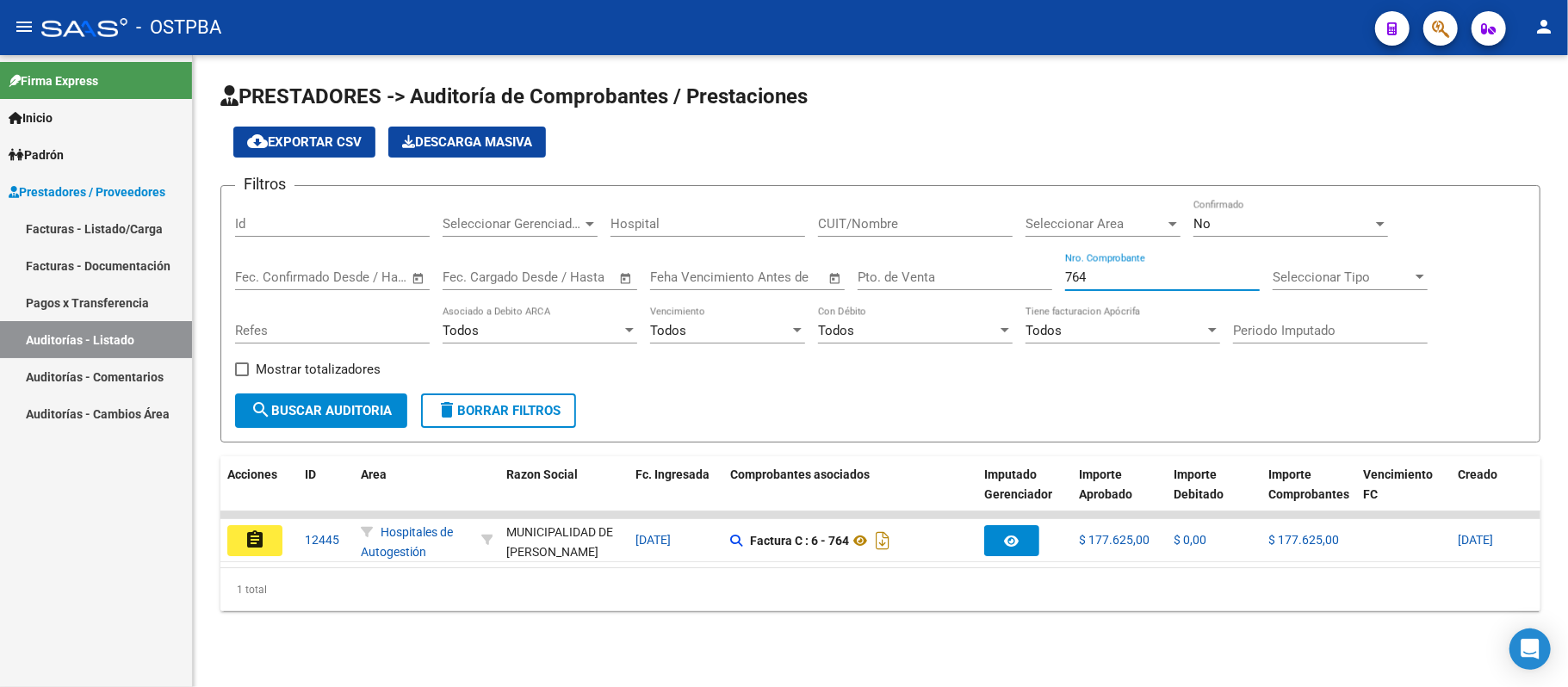
type input "764"
click at [244, 539] on mat-icon "assignment" at bounding box center [255, 540] width 21 height 21
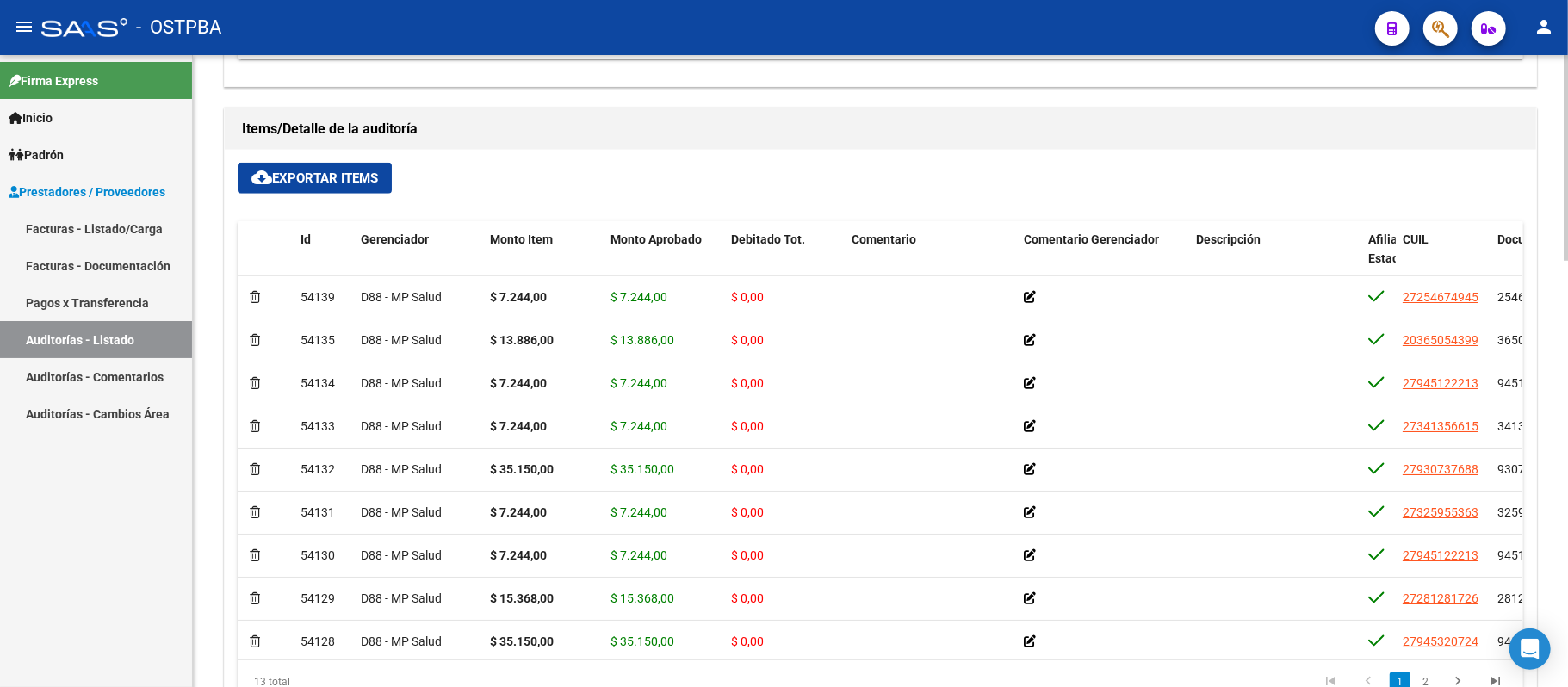
click at [312, 183] on span "cloud_download Exportar Items" at bounding box center [315, 178] width 126 height 15
